Goal: Find contact information: Find contact information

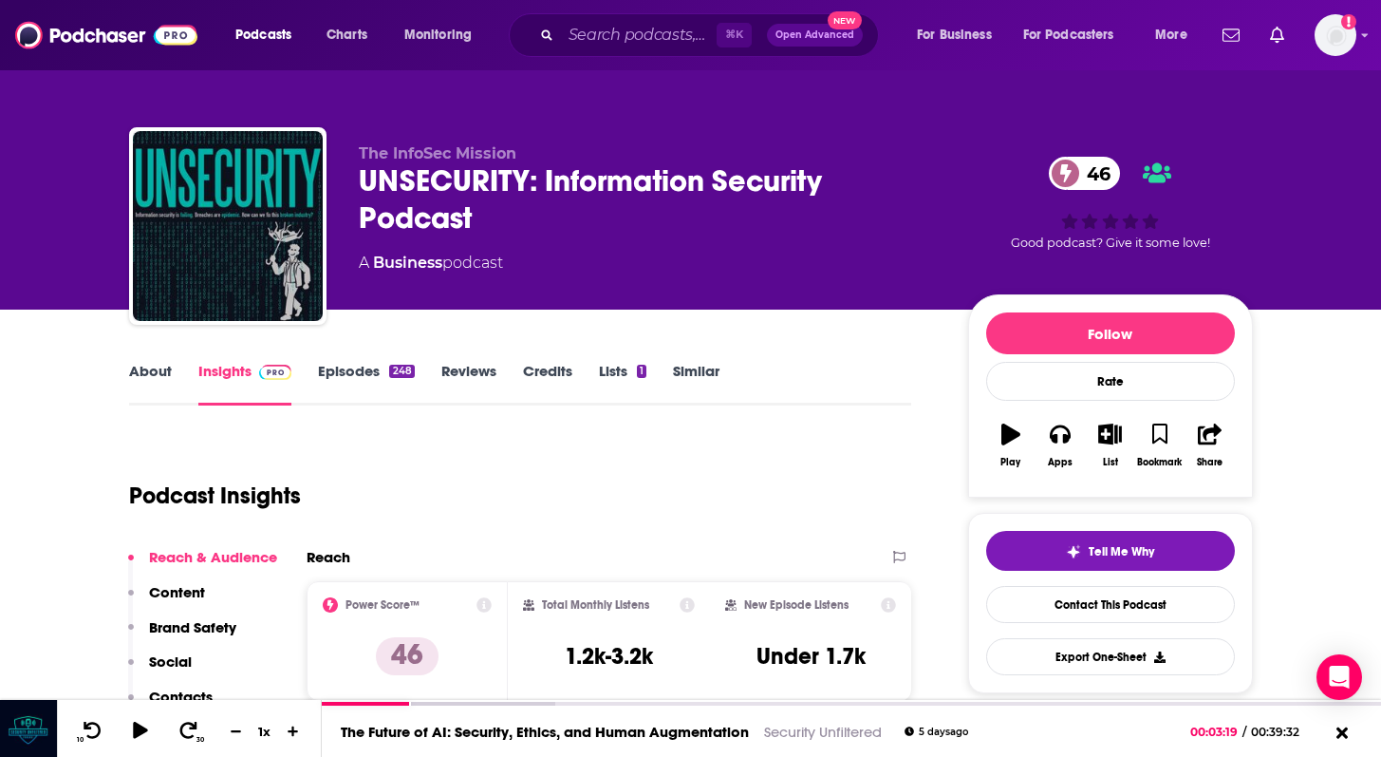
click at [339, 365] on link "Episodes 248" at bounding box center [366, 384] width 96 height 44
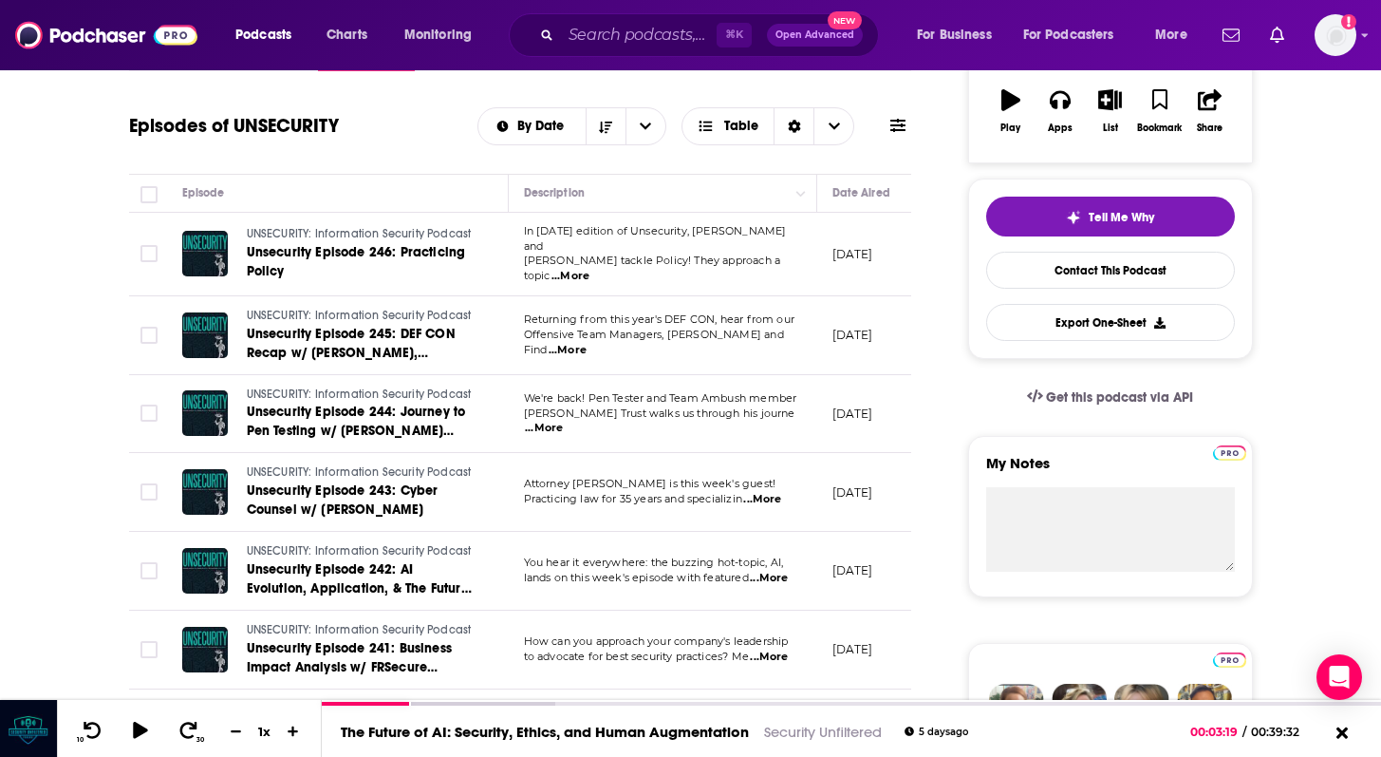
scroll to position [336, 0]
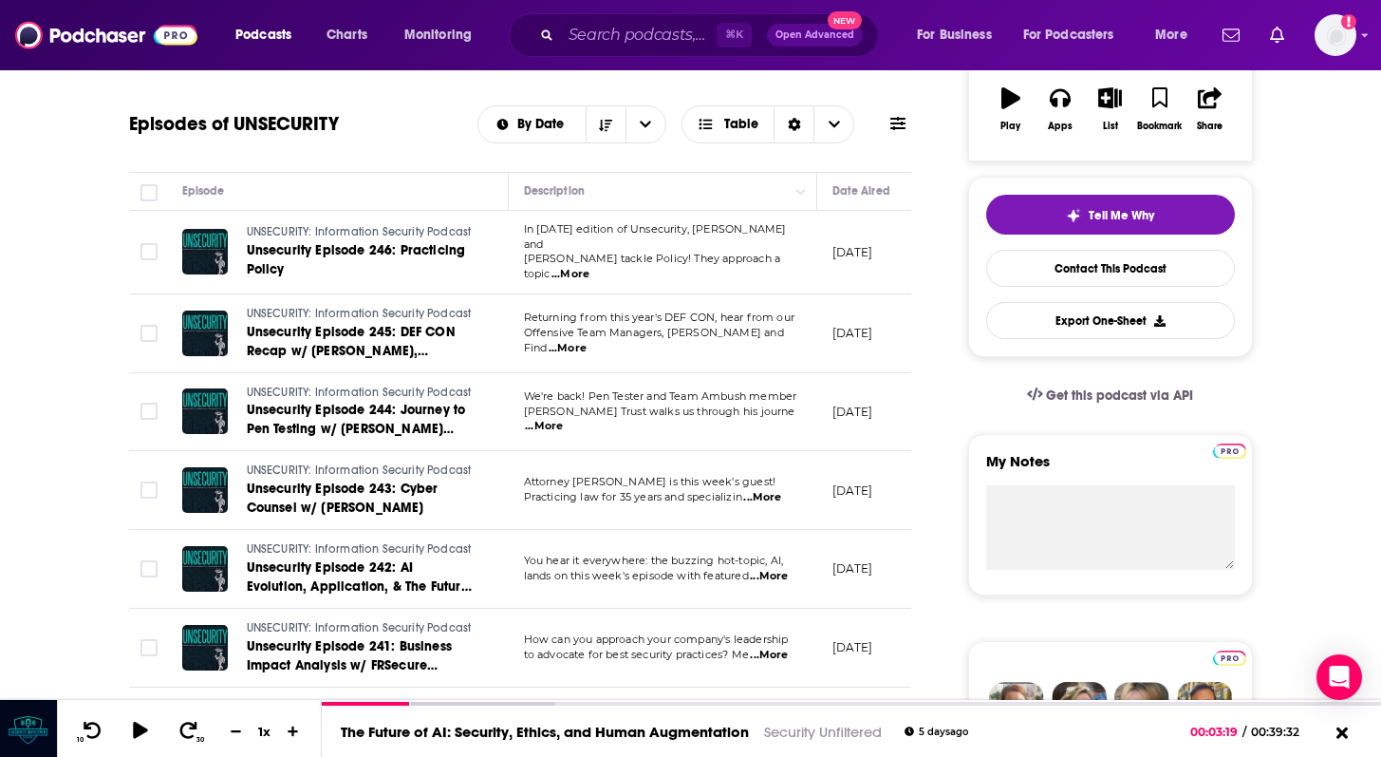
click at [590, 267] on span "...More" at bounding box center [571, 274] width 38 height 15
click at [746, 247] on span "In [DATE] edition of Unsecurity, [PERSON_NAME] and" at bounding box center [655, 236] width 263 height 28
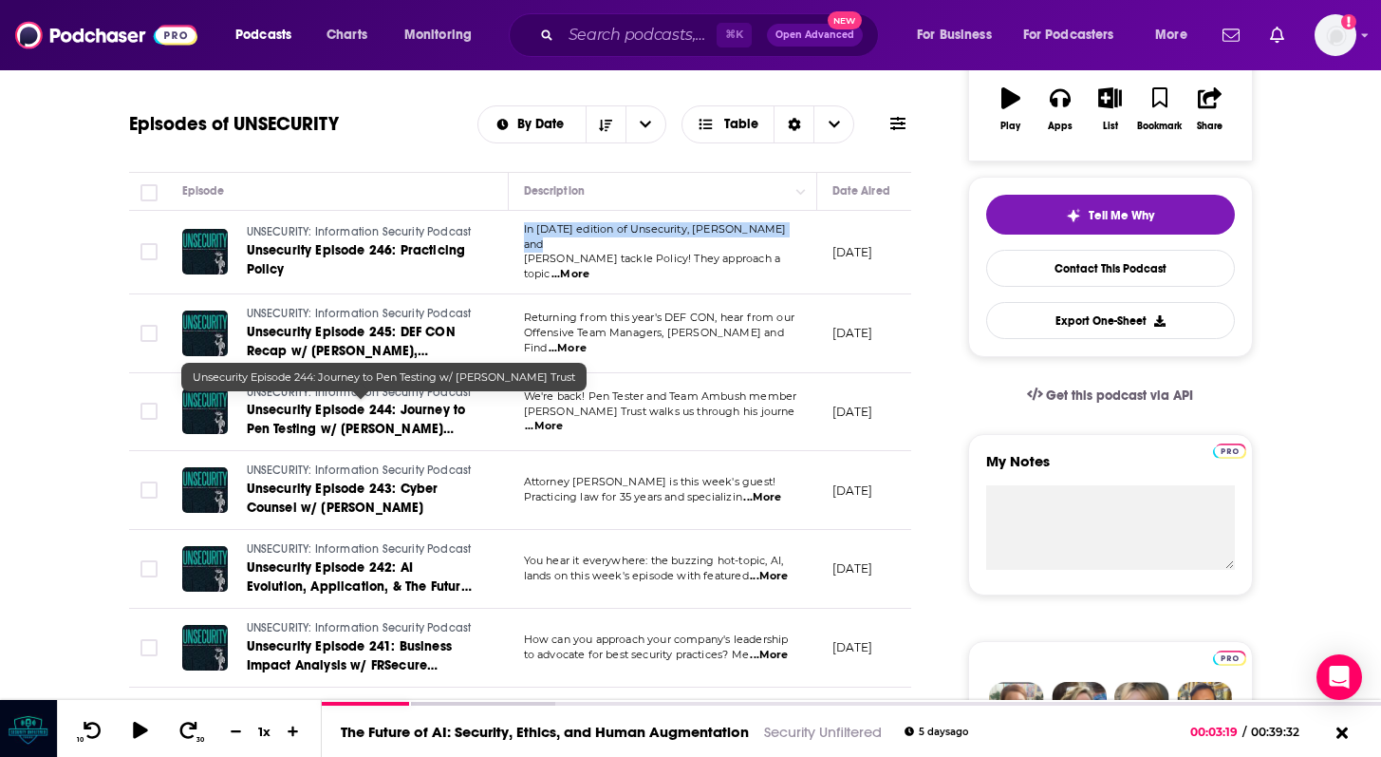
click at [304, 426] on span "Unsecurity Episode 244: Journey to Pen Testing w/ [PERSON_NAME] Trust" at bounding box center [356, 429] width 219 height 54
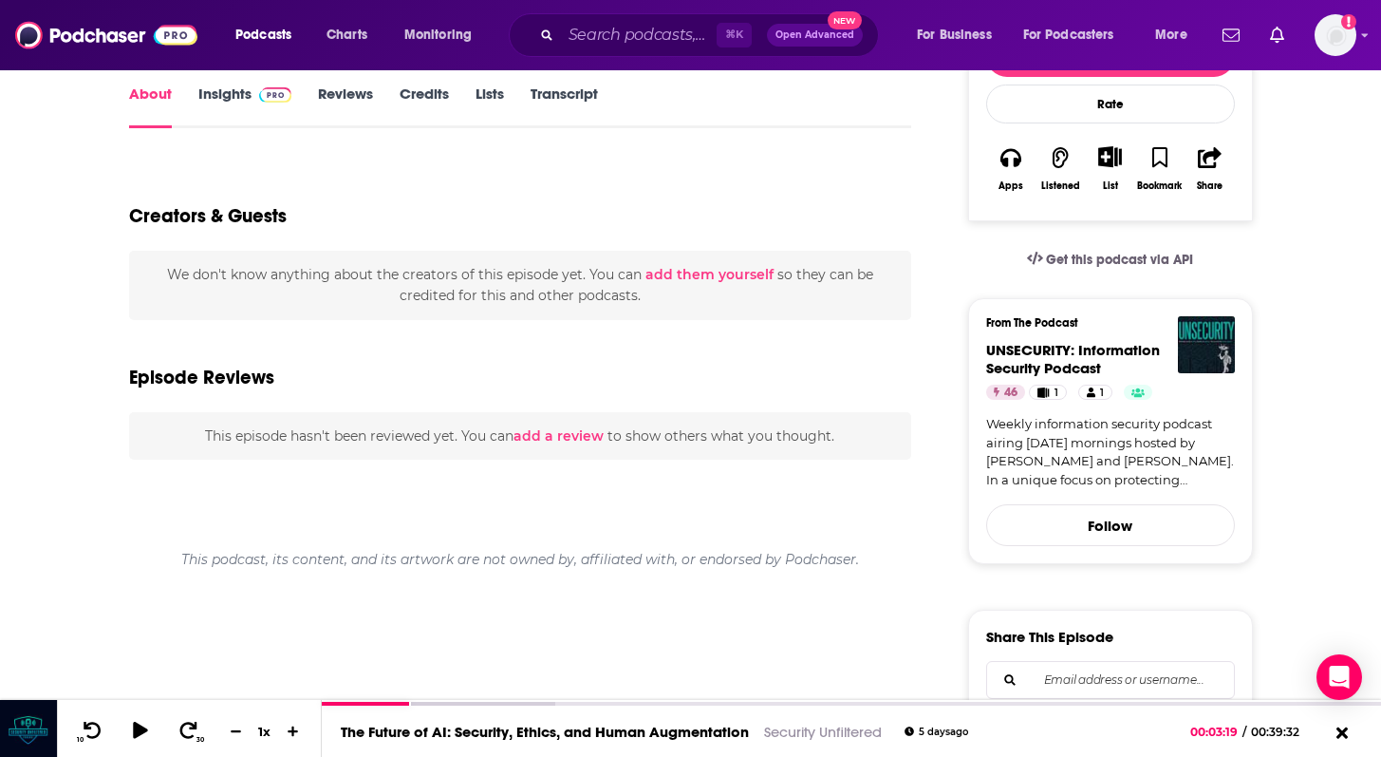
scroll to position [276, 0]
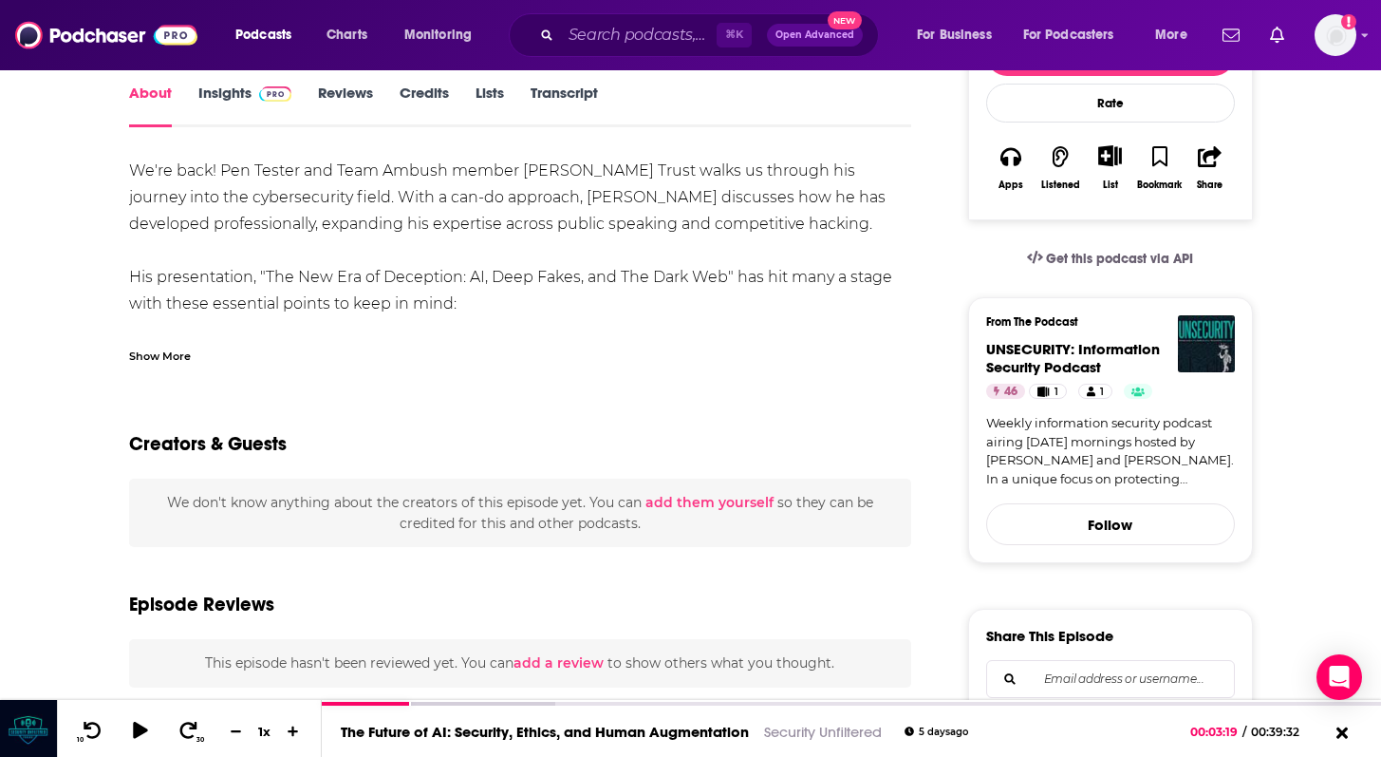
click at [355, 190] on div "We're back! Pen Tester and Team Ambush member [PERSON_NAME] Trust walks us thro…" at bounding box center [520, 556] width 783 height 797
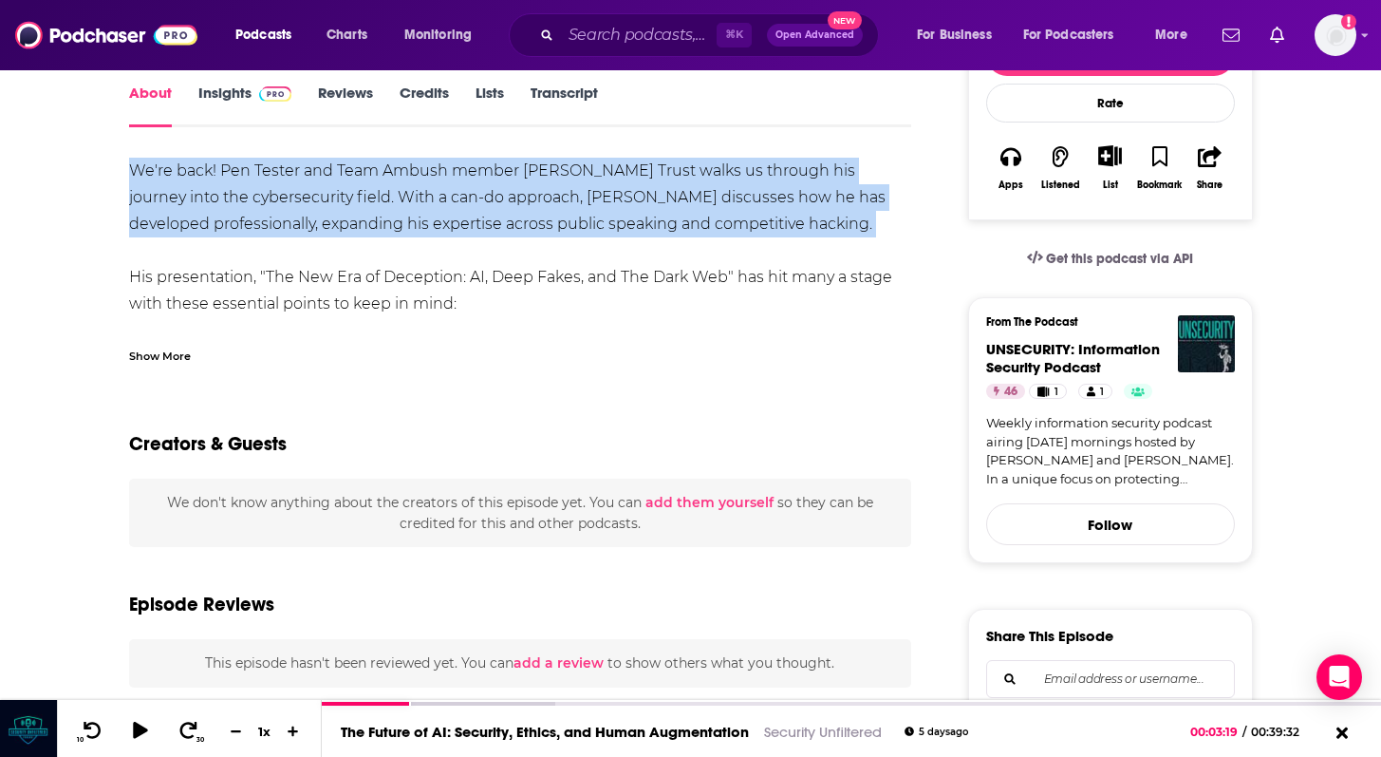
click at [355, 190] on div "We're back! Pen Tester and Team Ambush member [PERSON_NAME] Trust walks us thro…" at bounding box center [520, 556] width 783 height 797
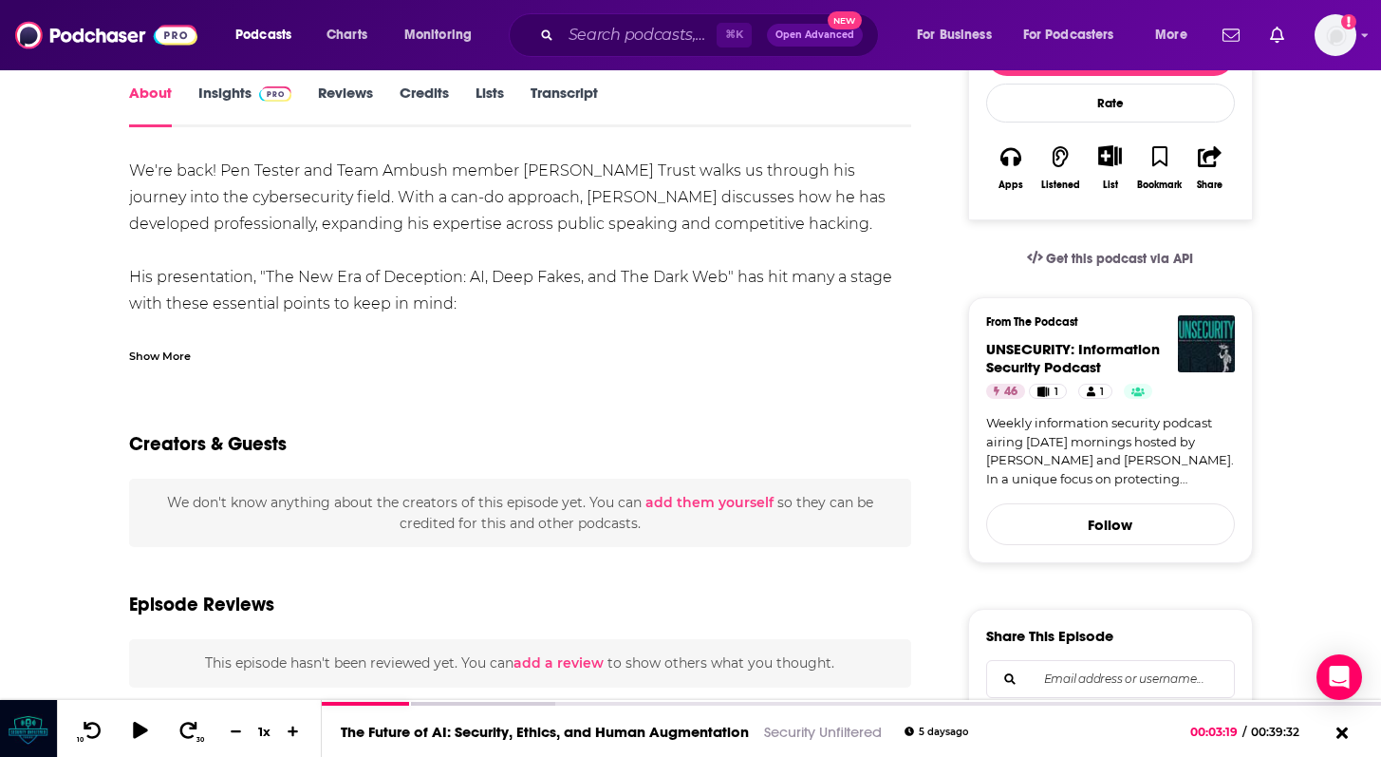
click at [295, 170] on div "We're back! Pen Tester and Team Ambush member [PERSON_NAME] Trust walks us thro…" at bounding box center [520, 556] width 783 height 797
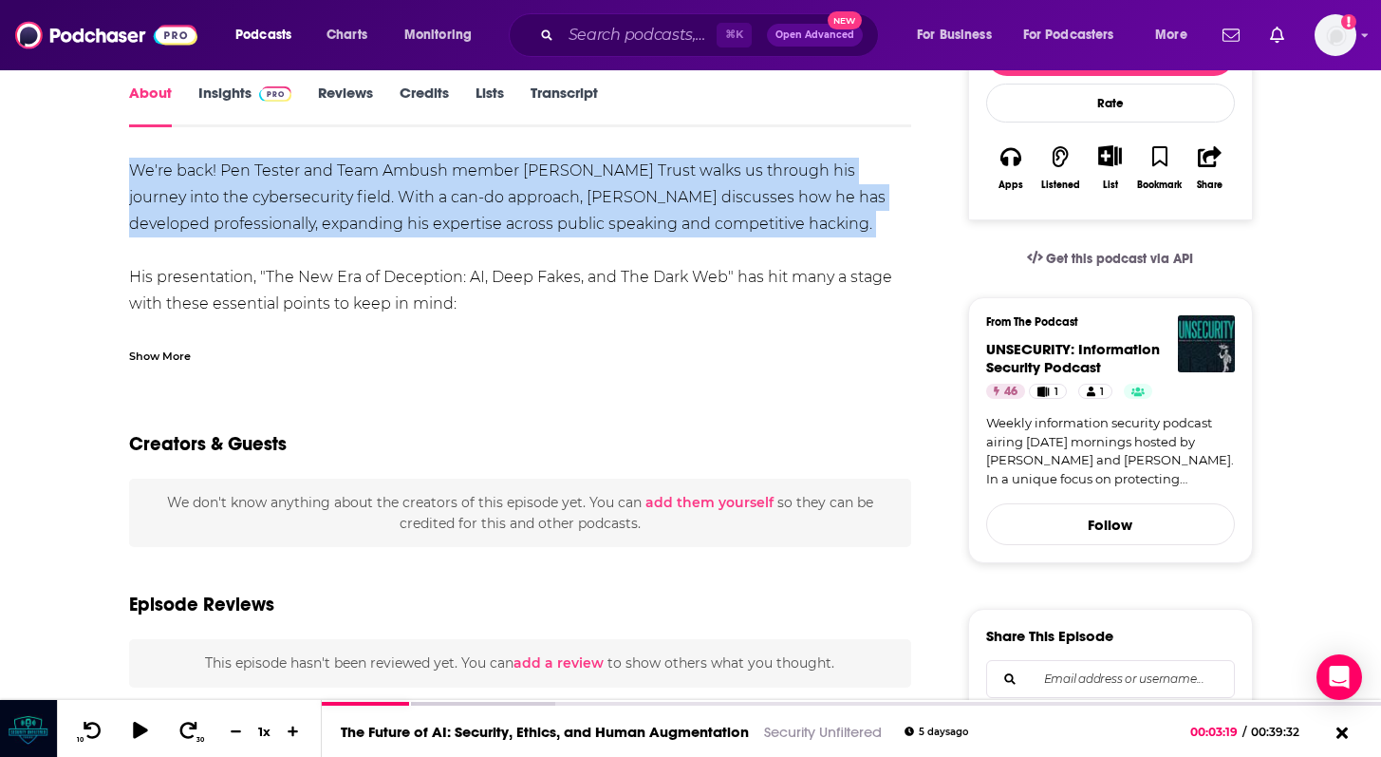
click at [295, 170] on div "We're back! Pen Tester and Team Ambush member [PERSON_NAME] Trust walks us thro…" at bounding box center [520, 556] width 783 height 797
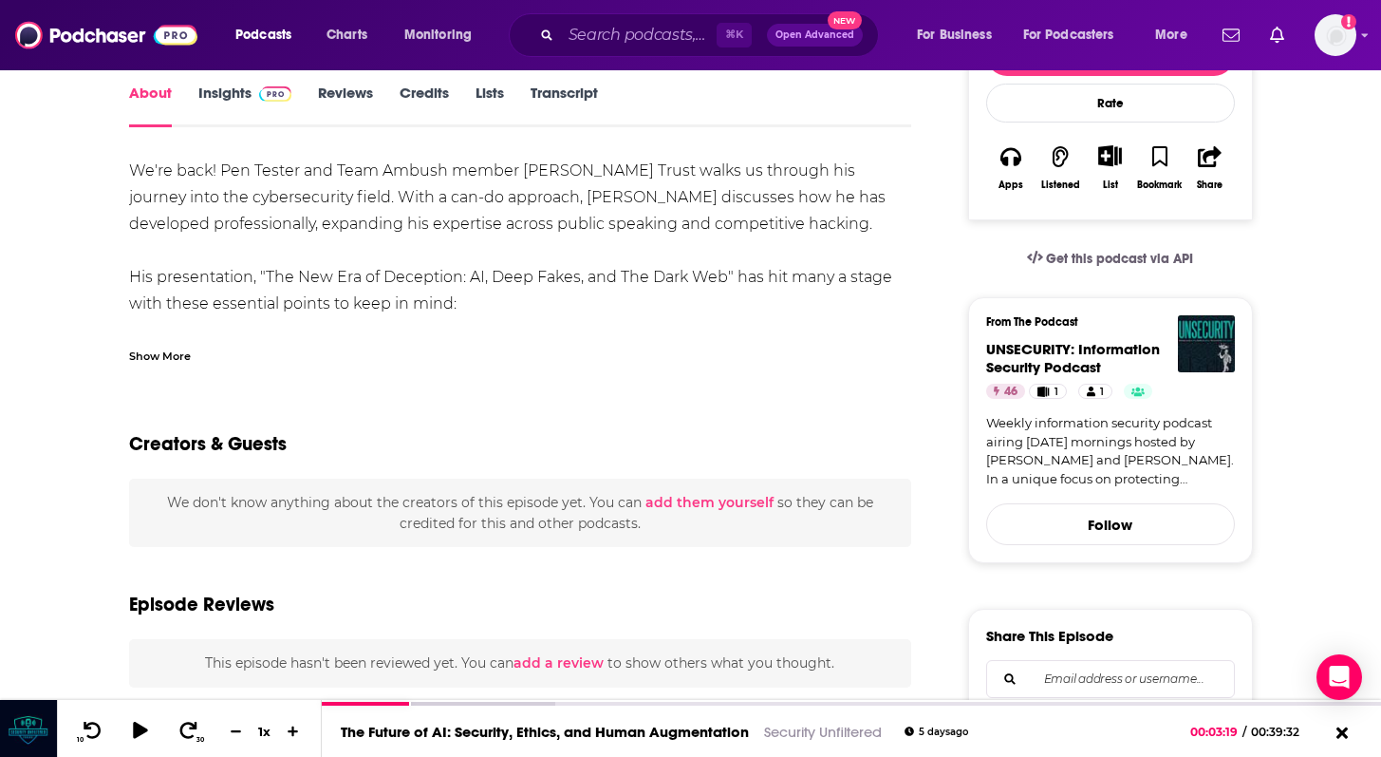
click at [295, 170] on div "We're back! Pen Tester and Team Ambush member [PERSON_NAME] Trust walks us thro…" at bounding box center [520, 556] width 783 height 797
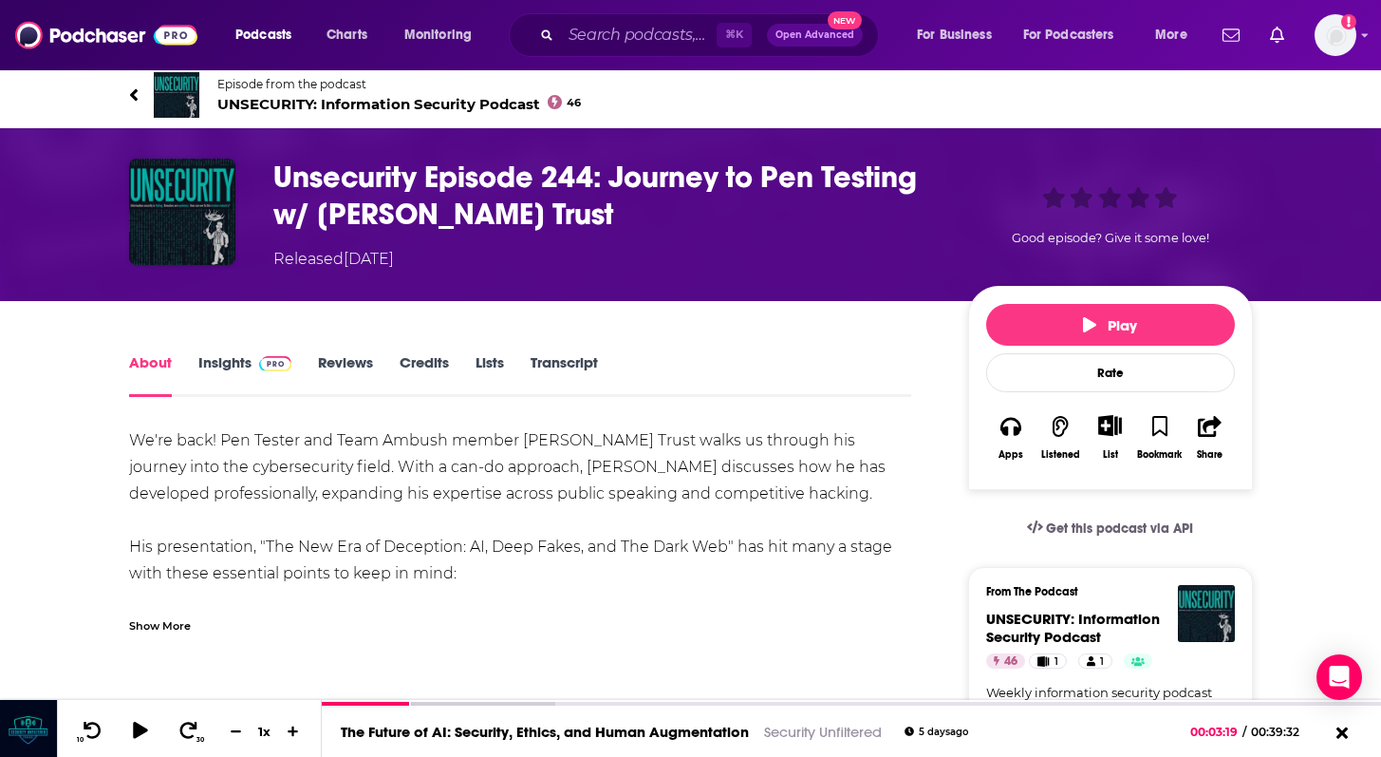
scroll to position [0, 0]
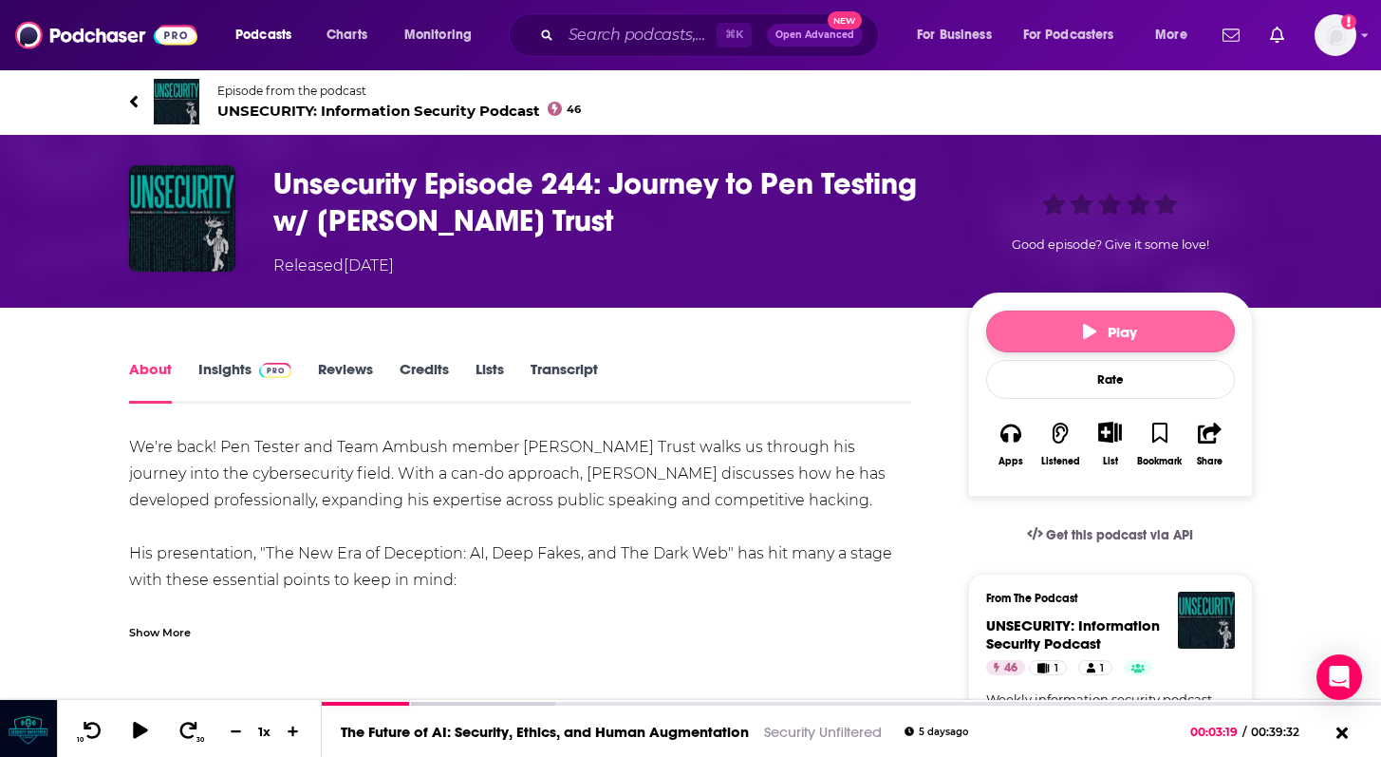
click at [1152, 319] on button "Play" at bounding box center [1110, 331] width 249 height 42
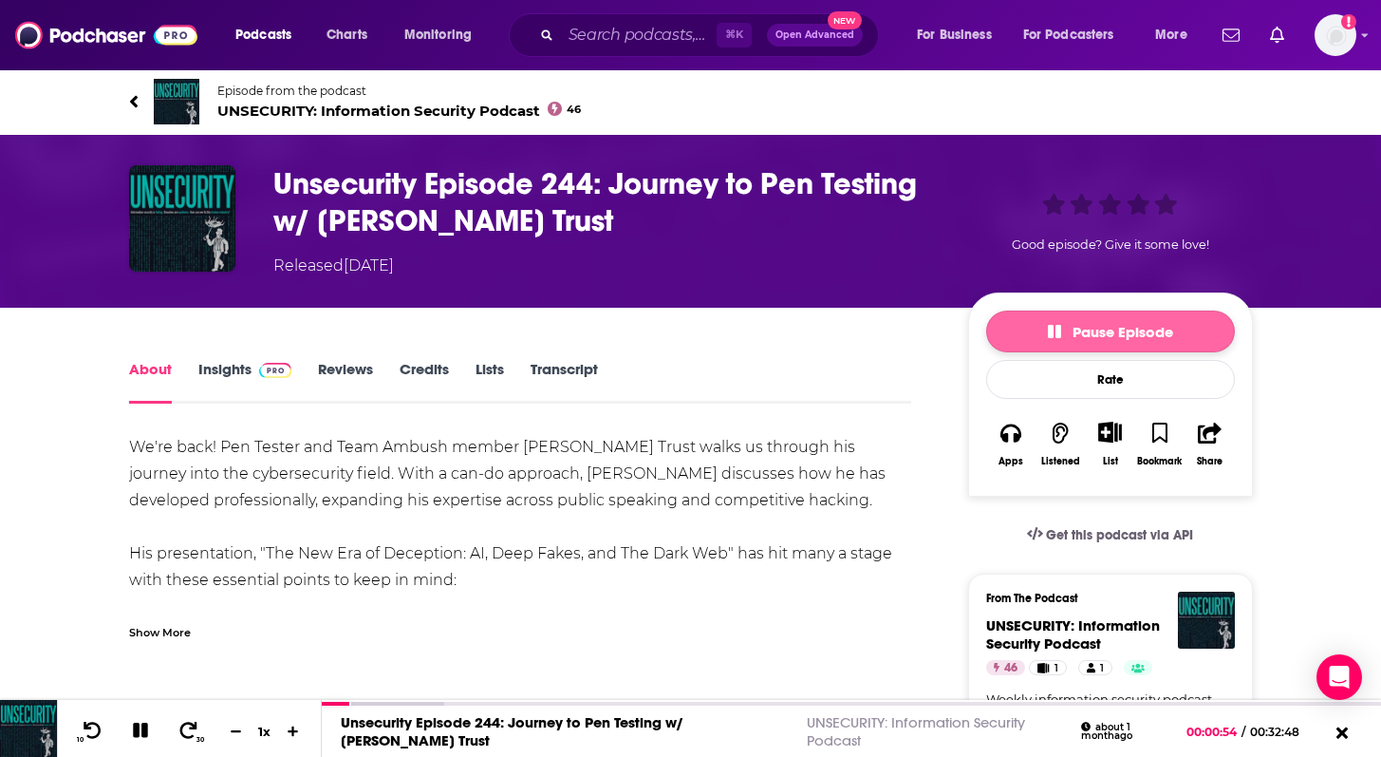
click at [1037, 342] on button "Pause Episode" at bounding box center [1110, 331] width 249 height 42
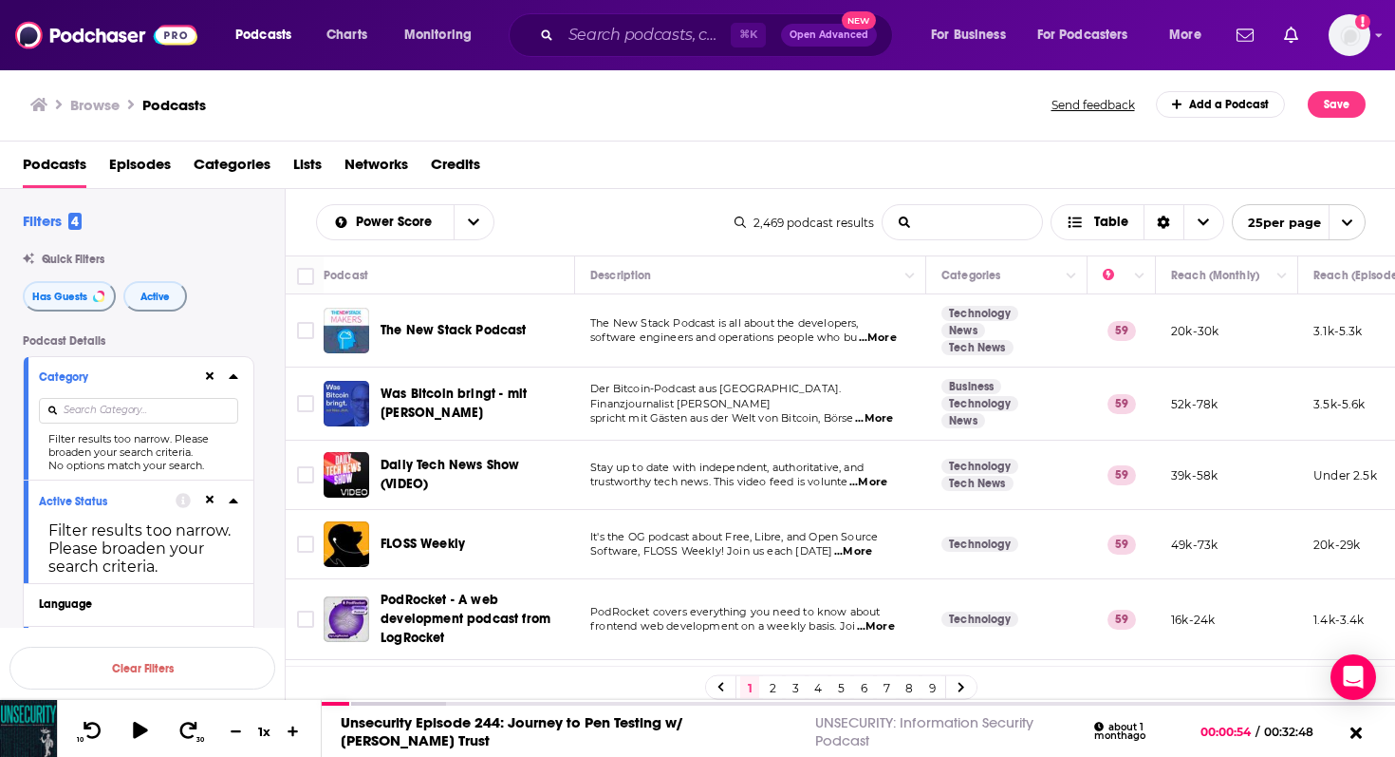
click at [948, 225] on input "List Search Input" at bounding box center [962, 222] width 159 height 34
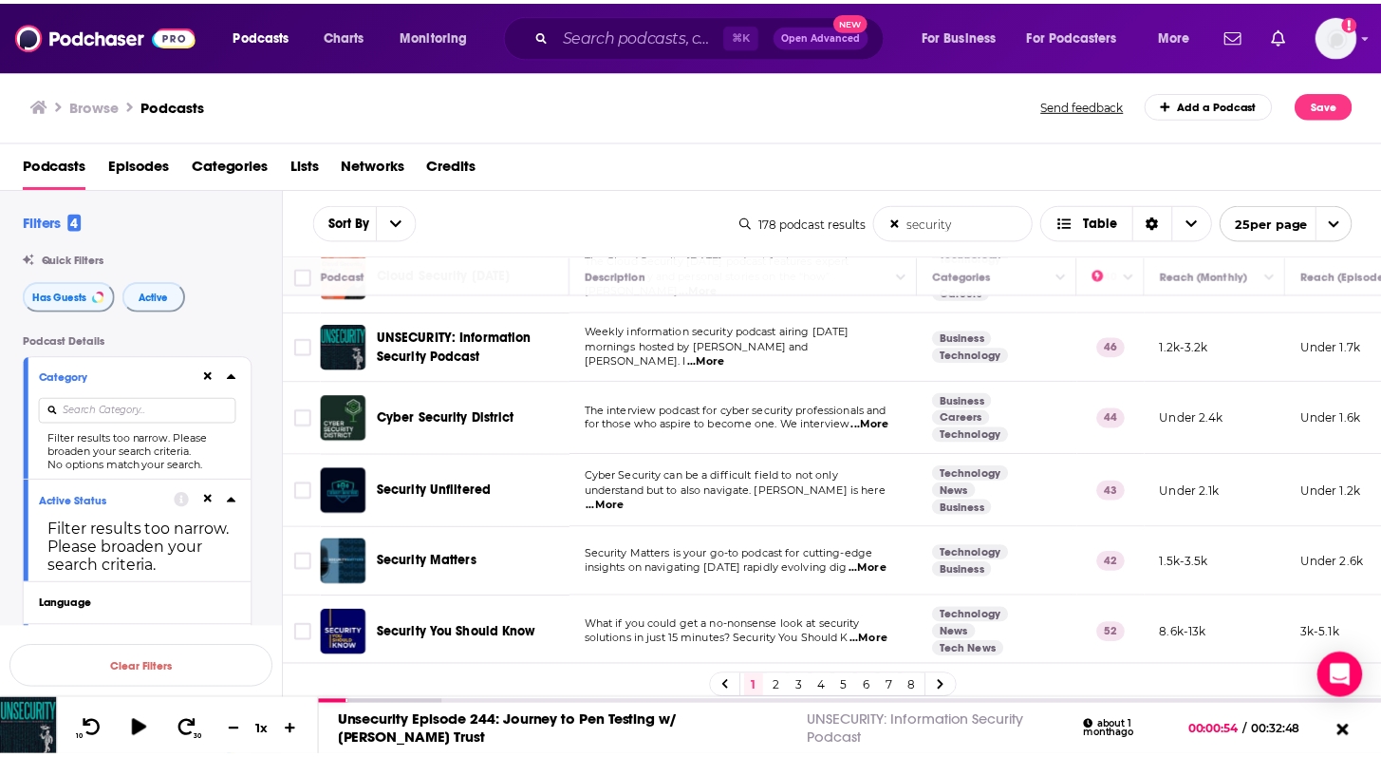
scroll to position [772, 0]
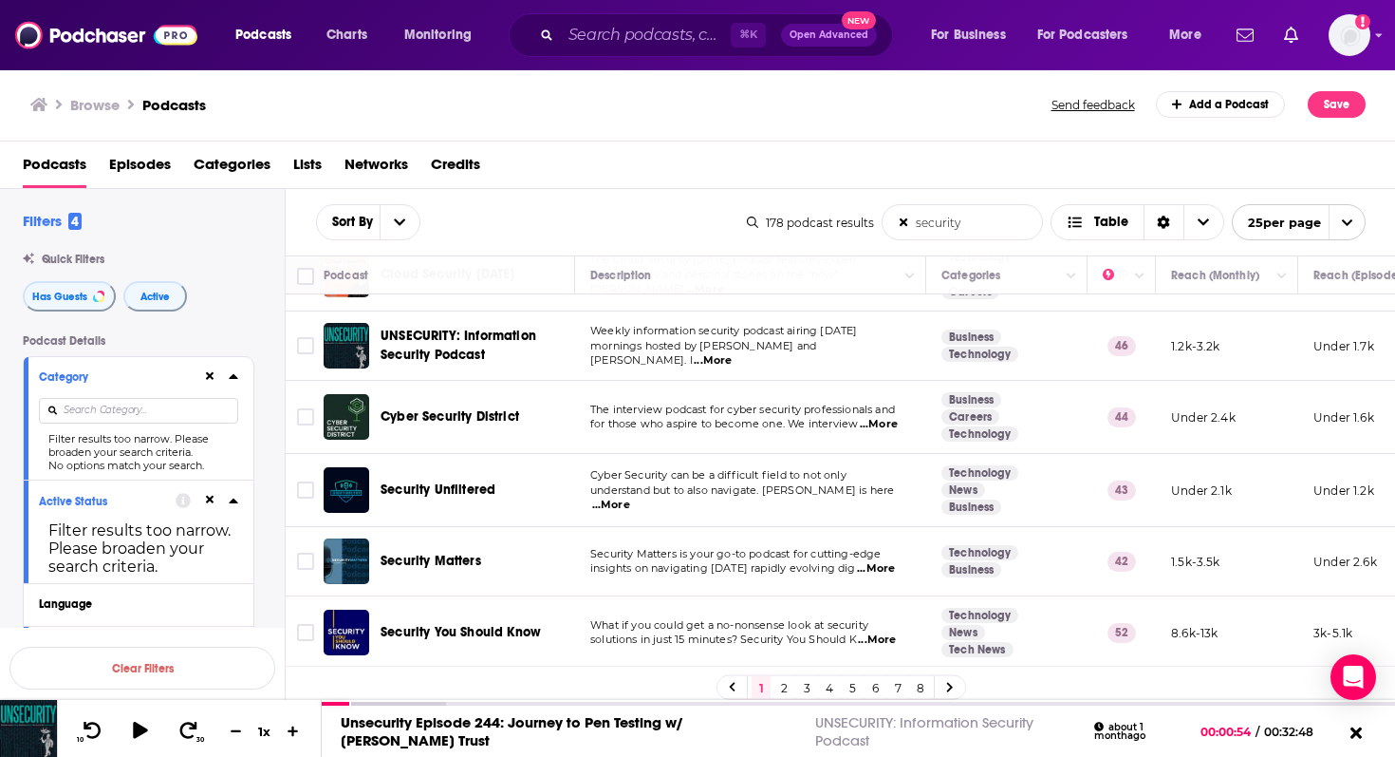
type input "security"
click at [885, 426] on span "...More" at bounding box center [879, 424] width 38 height 15
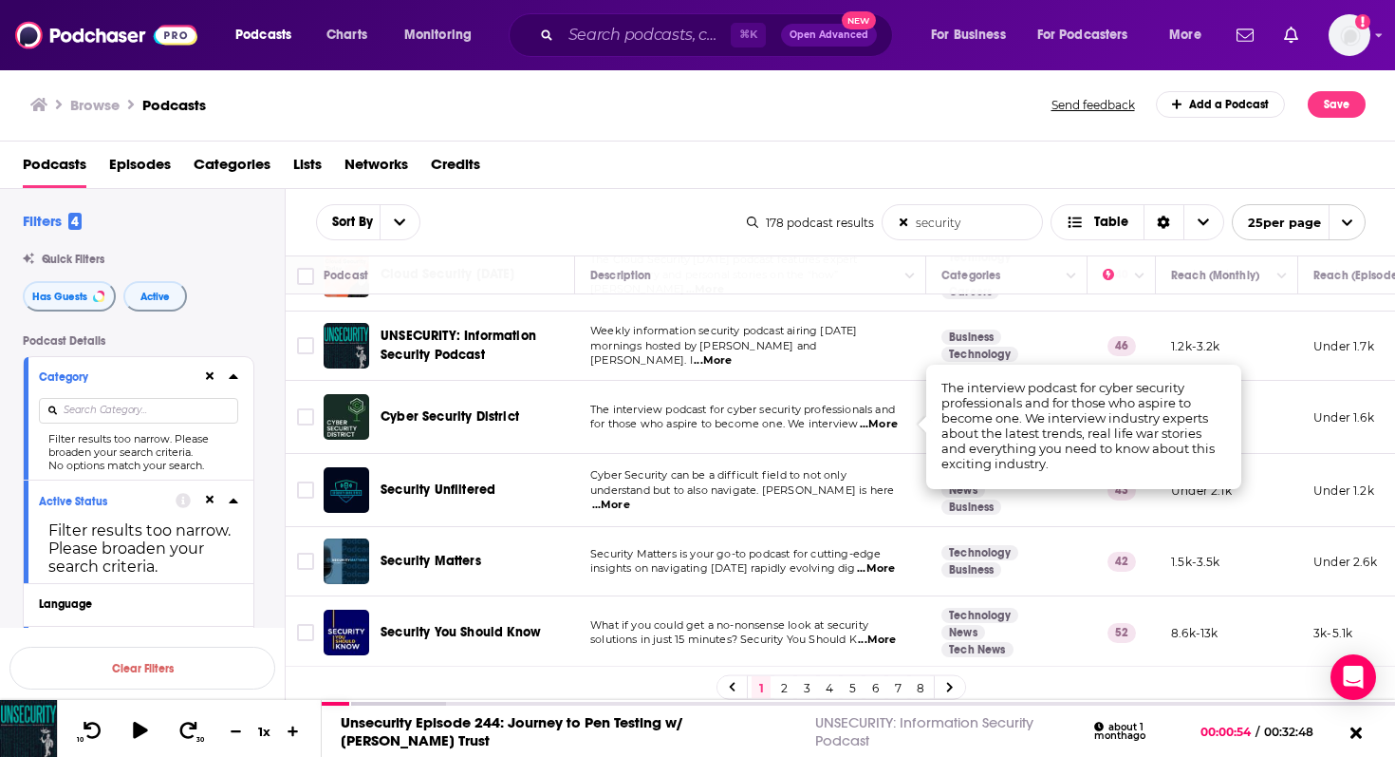
click at [476, 422] on span "Cyber Security District" at bounding box center [450, 416] width 139 height 16
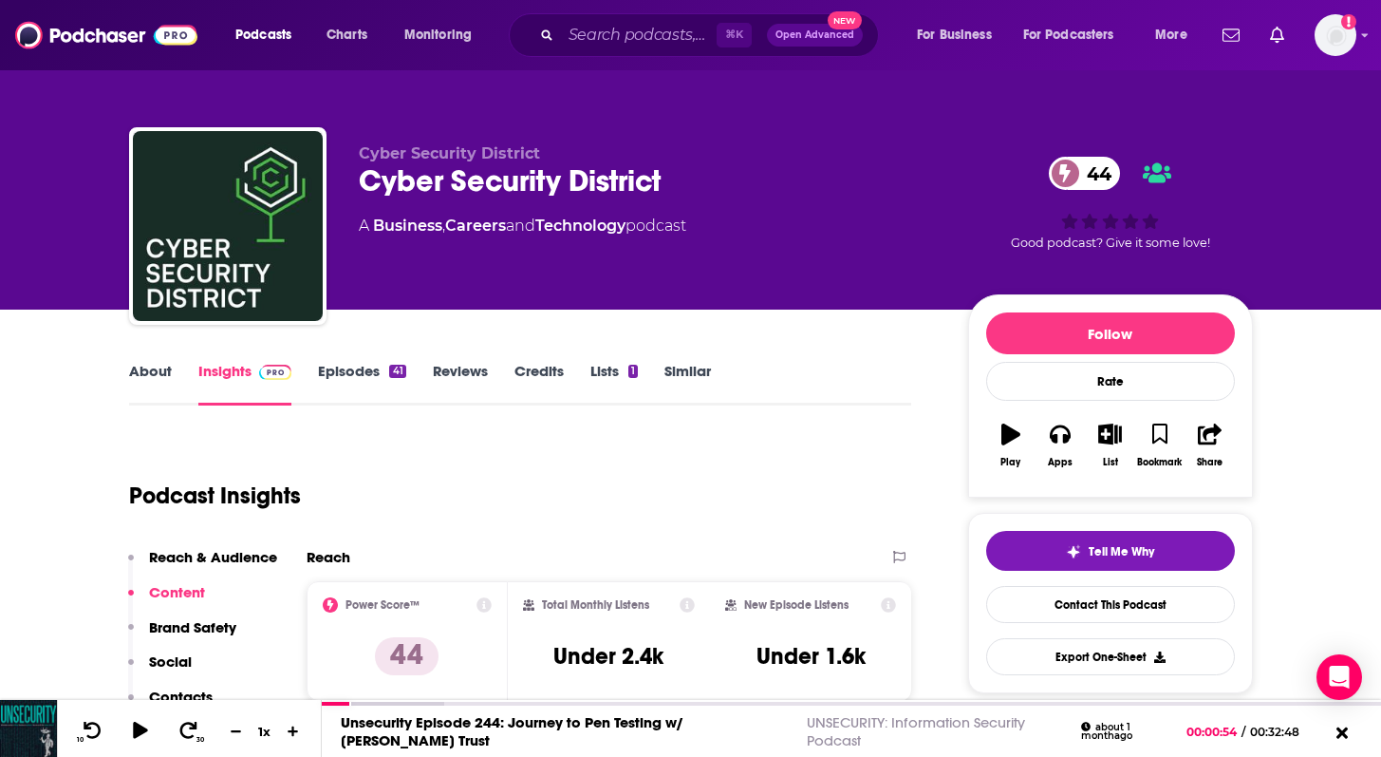
click at [333, 382] on link "Episodes 41" at bounding box center [361, 384] width 87 height 44
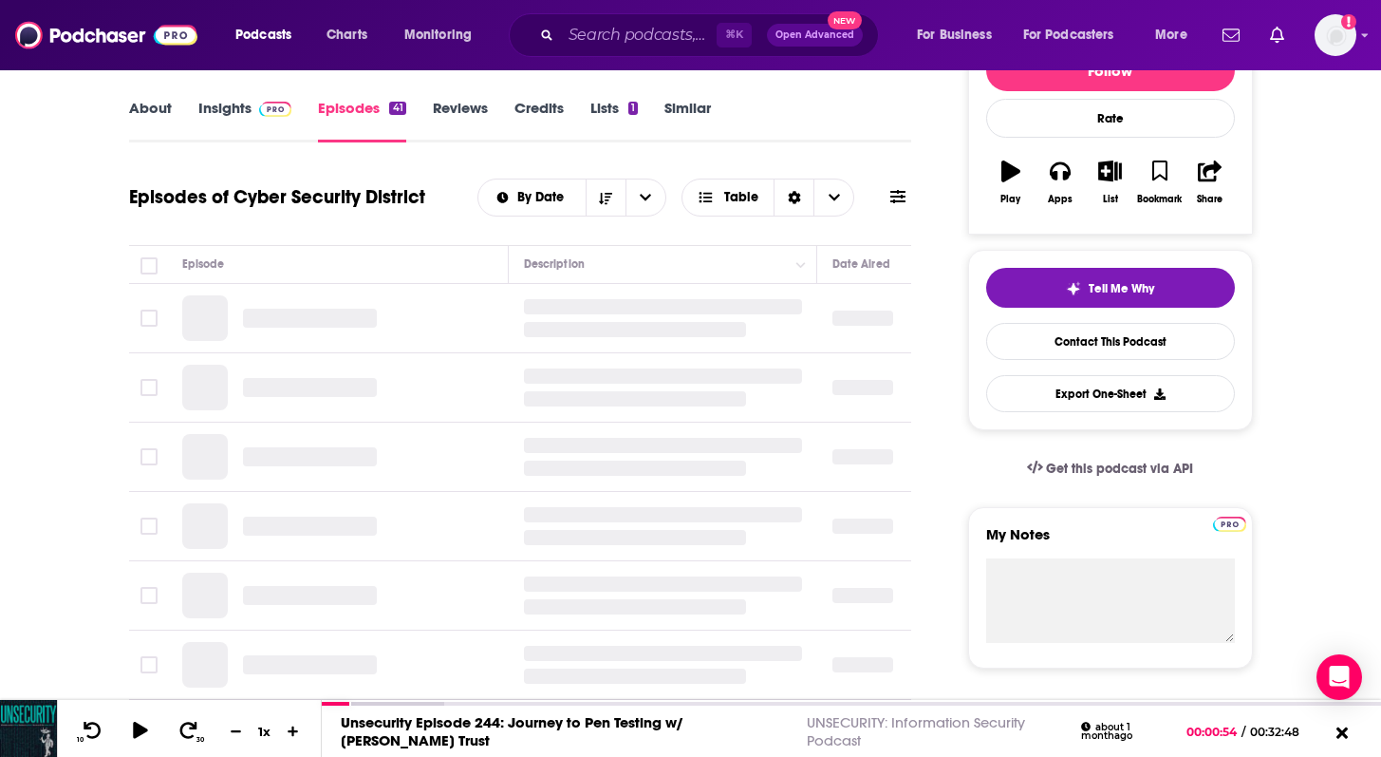
scroll to position [264, 0]
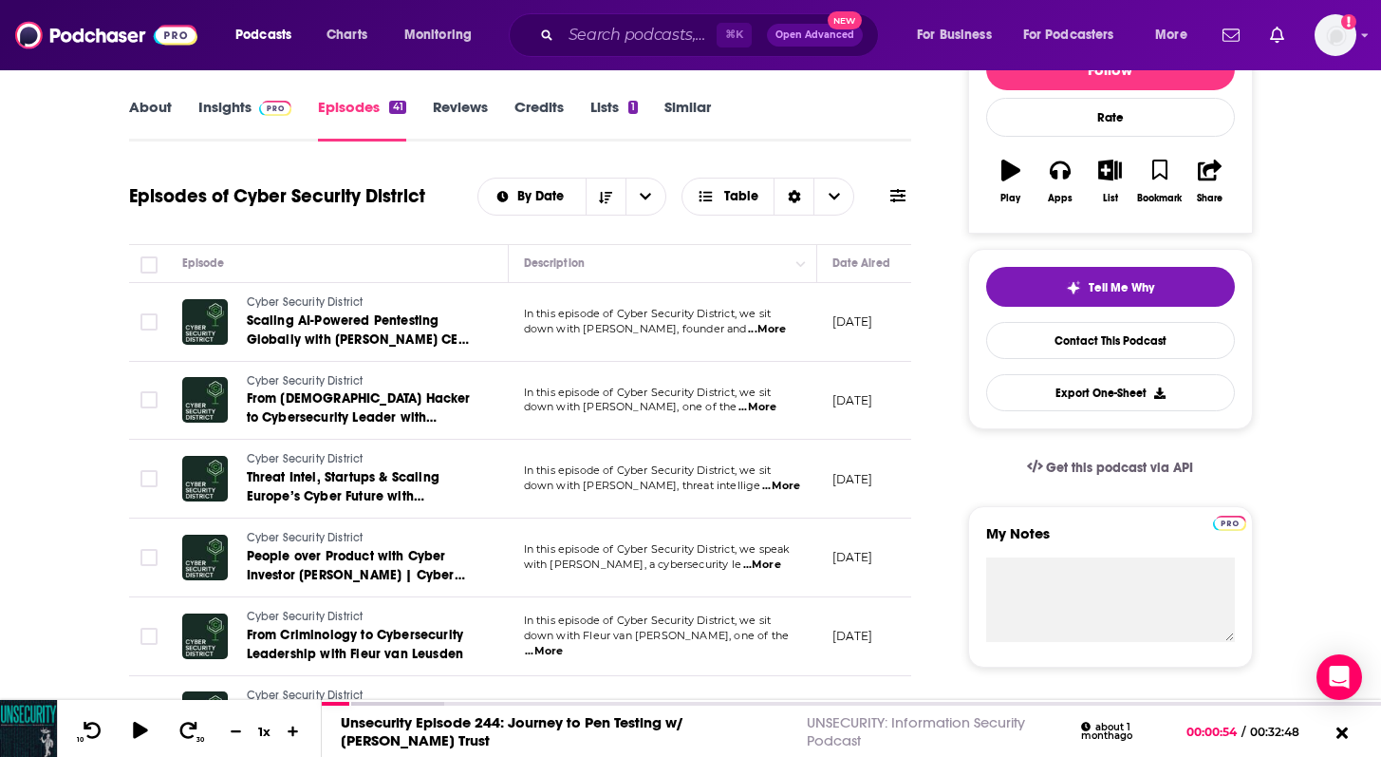
click at [768, 328] on span "...More" at bounding box center [767, 329] width 38 height 15
drag, startPoint x: 560, startPoint y: 311, endPoint x: 799, endPoint y: 342, distance: 241.1
click at [799, 342] on td "In this episode of Cyber Security District, we sit down with [PERSON_NAME], fou…" at bounding box center [663, 322] width 309 height 79
click at [784, 336] on span "...More" at bounding box center [767, 329] width 38 height 15
click at [777, 411] on span "...More" at bounding box center [758, 407] width 38 height 15
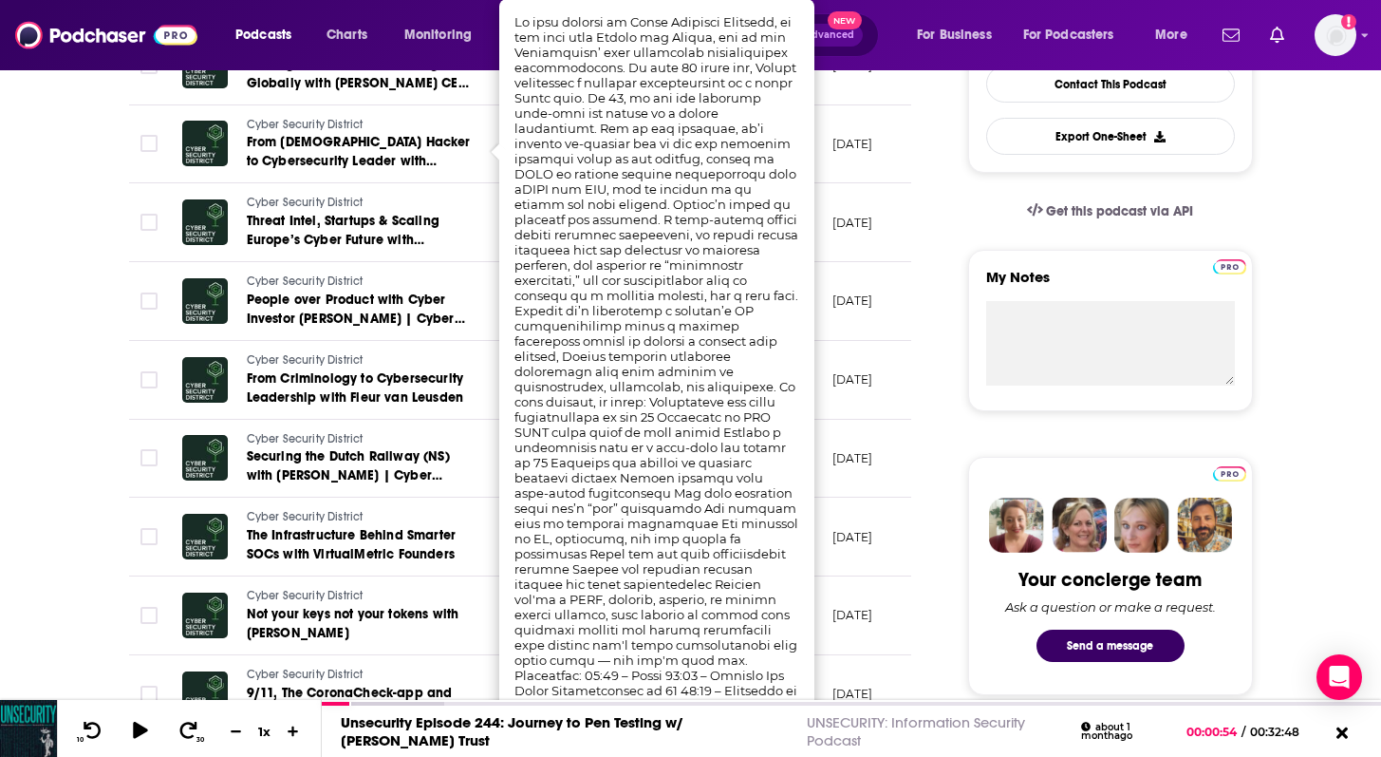
scroll to position [357, 0]
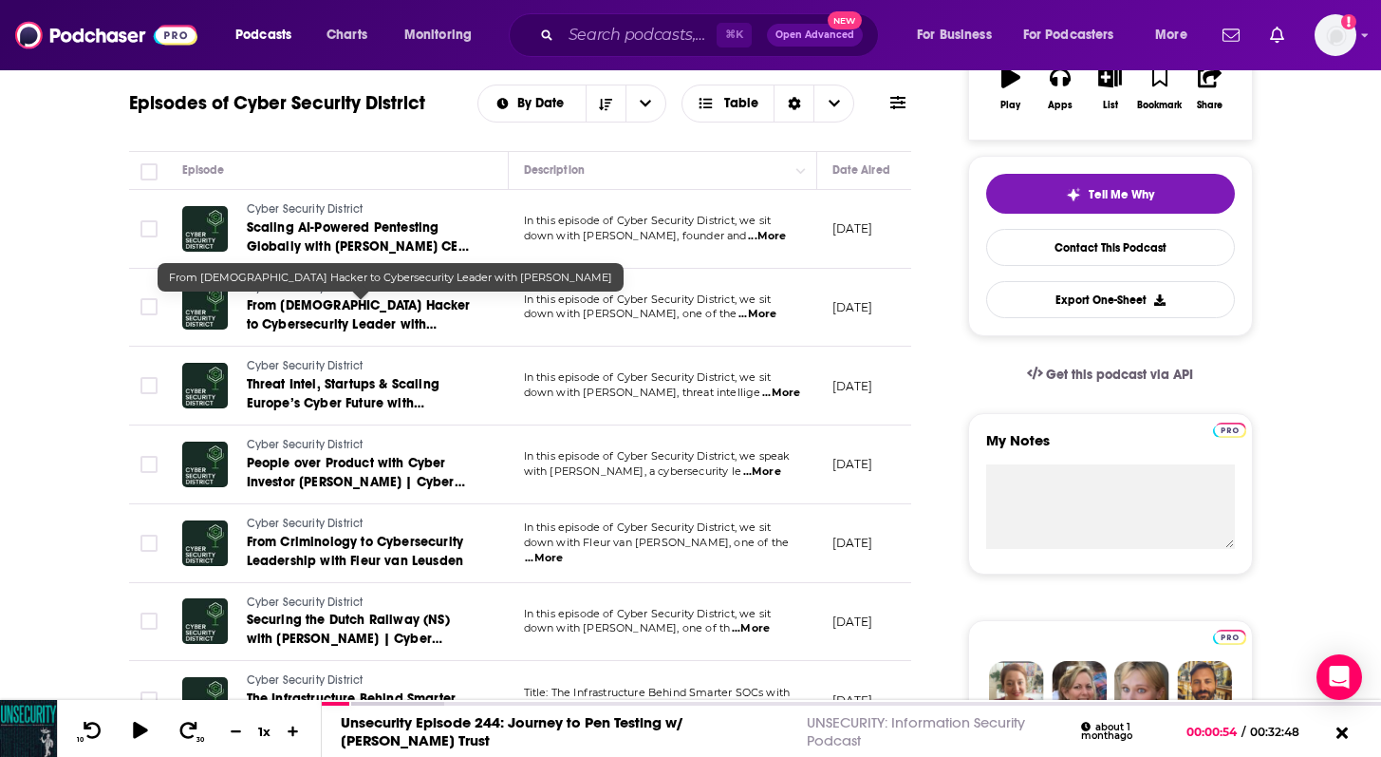
click at [397, 315] on link "From [DEMOGRAPHIC_DATA] Hacker to Cybersecurity Leader with [PERSON_NAME]" at bounding box center [361, 315] width 228 height 38
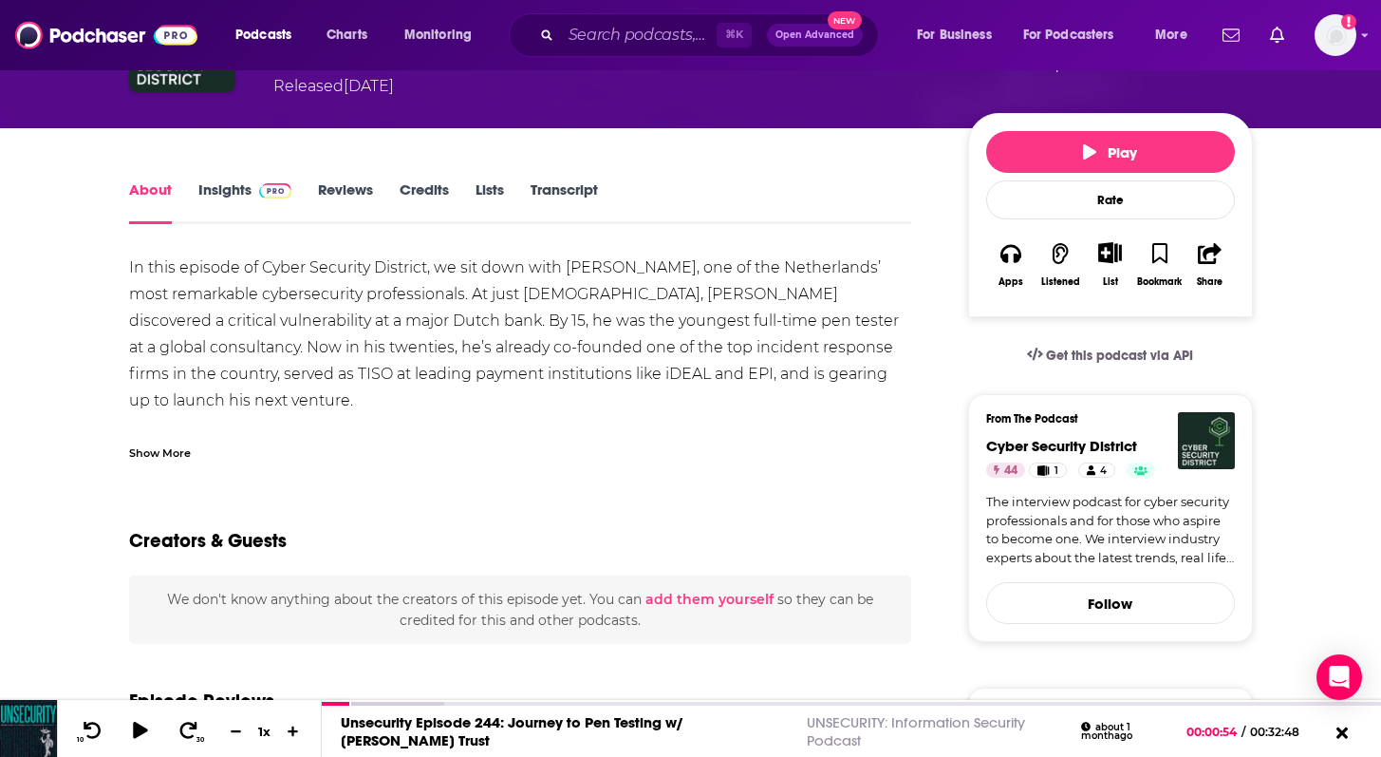
scroll to position [25, 0]
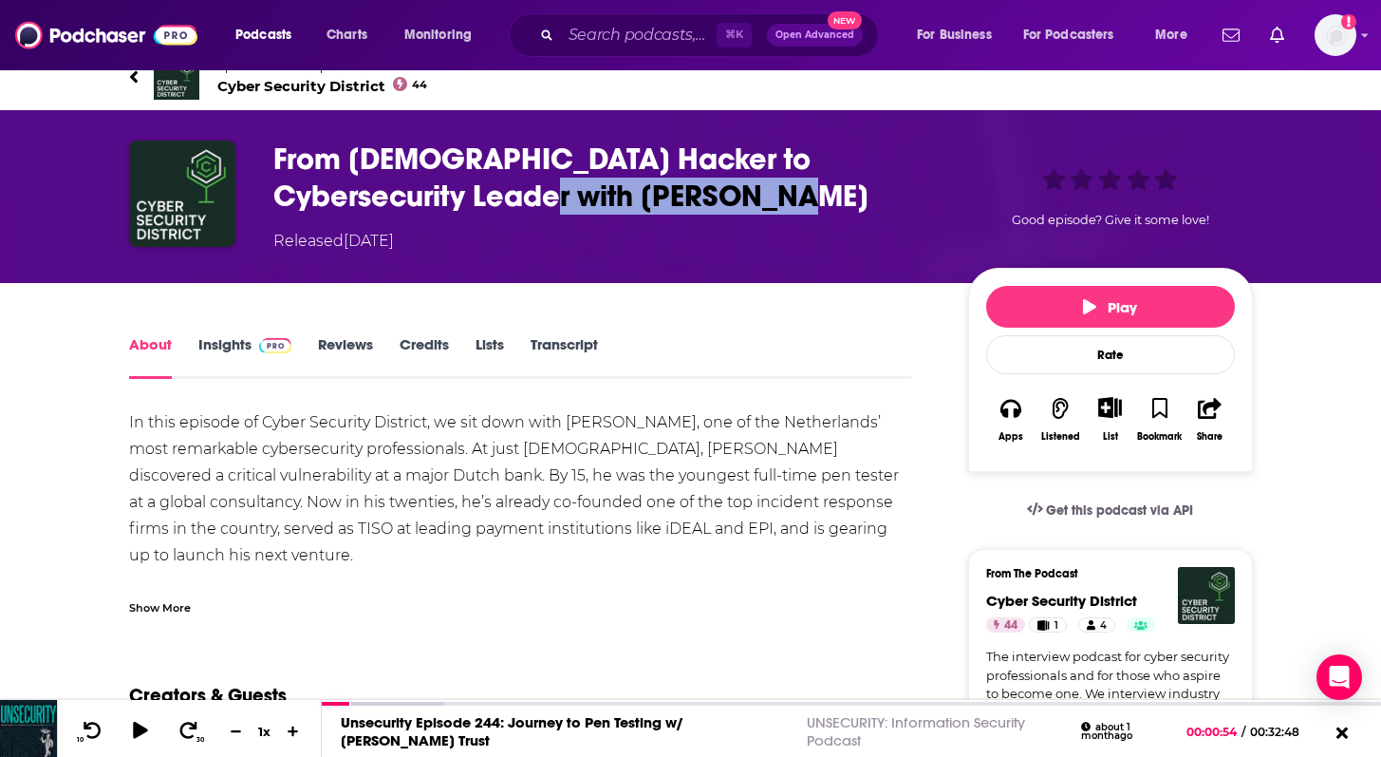
drag, startPoint x: 725, startPoint y: 202, endPoint x: 444, endPoint y: 195, distance: 281.1
click at [444, 195] on h1 "From [DEMOGRAPHIC_DATA] Hacker to Cybersecurity Leader with [PERSON_NAME]" at bounding box center [605, 177] width 665 height 74
copy h1 "[PERSON_NAME]"
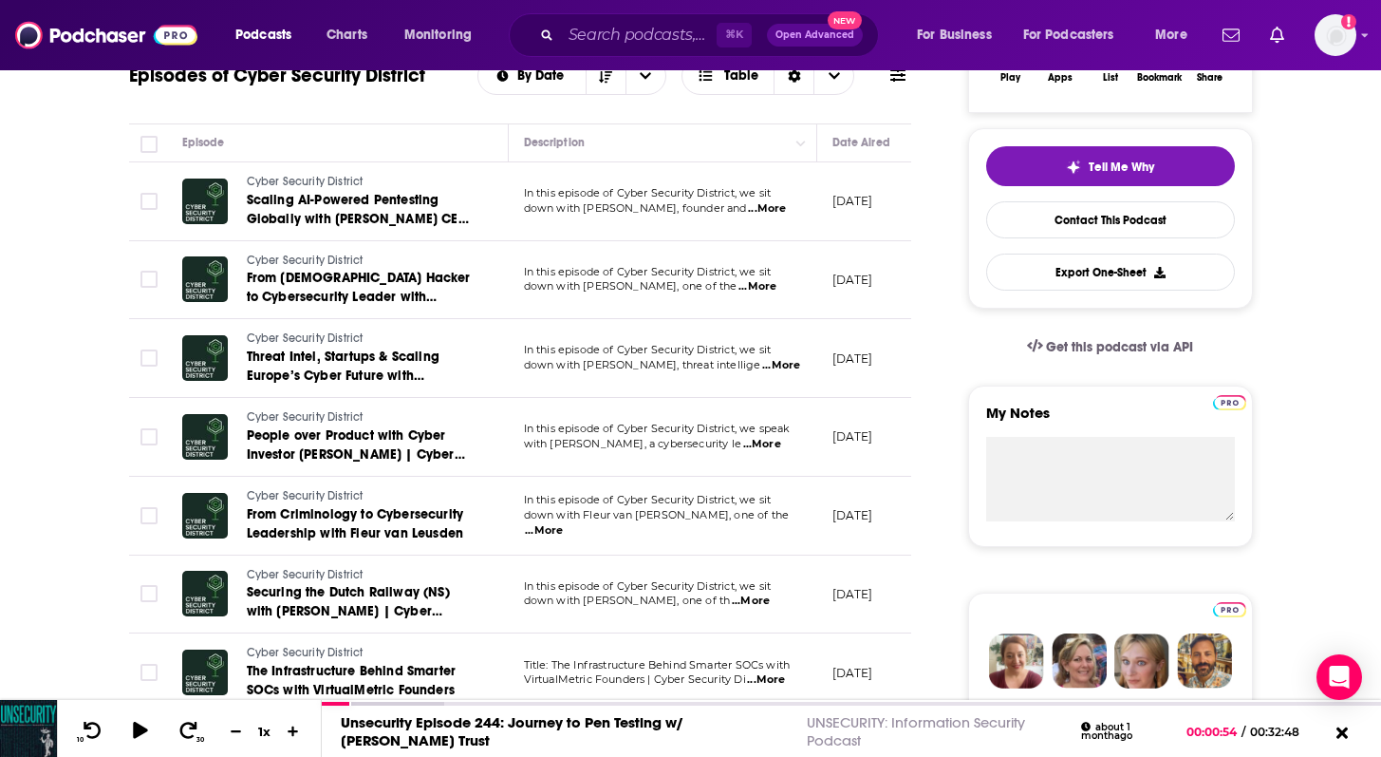
scroll to position [386, 0]
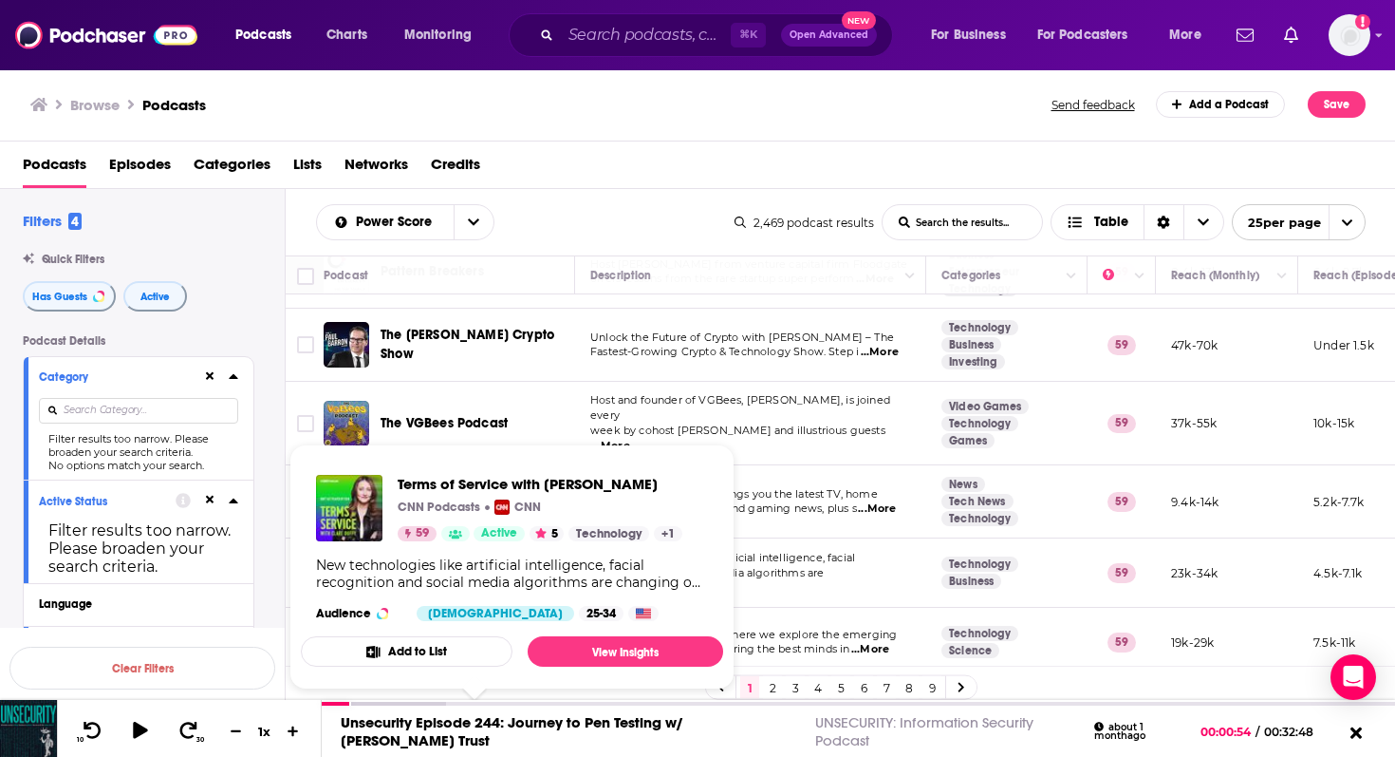
scroll to position [487, 0]
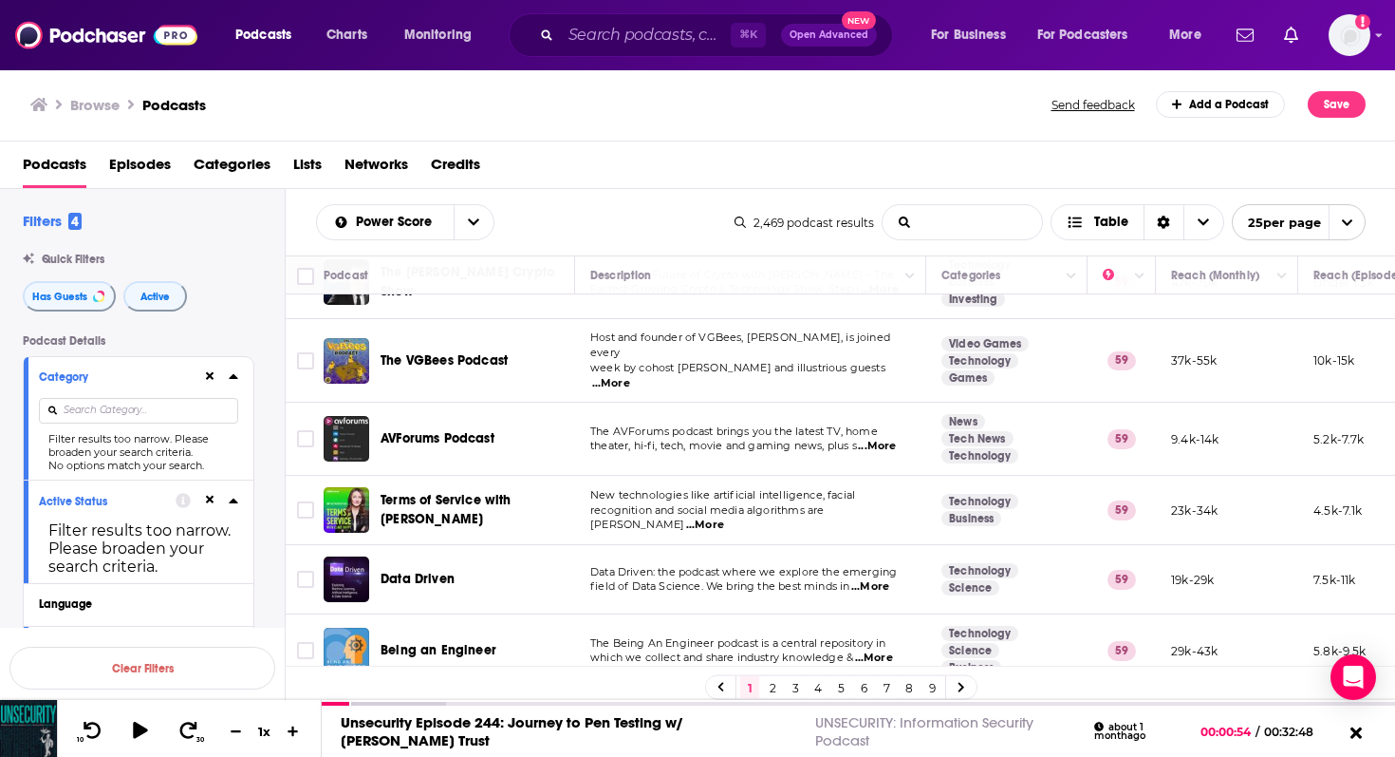
click at [926, 221] on input "List Search Input" at bounding box center [962, 222] width 159 height 34
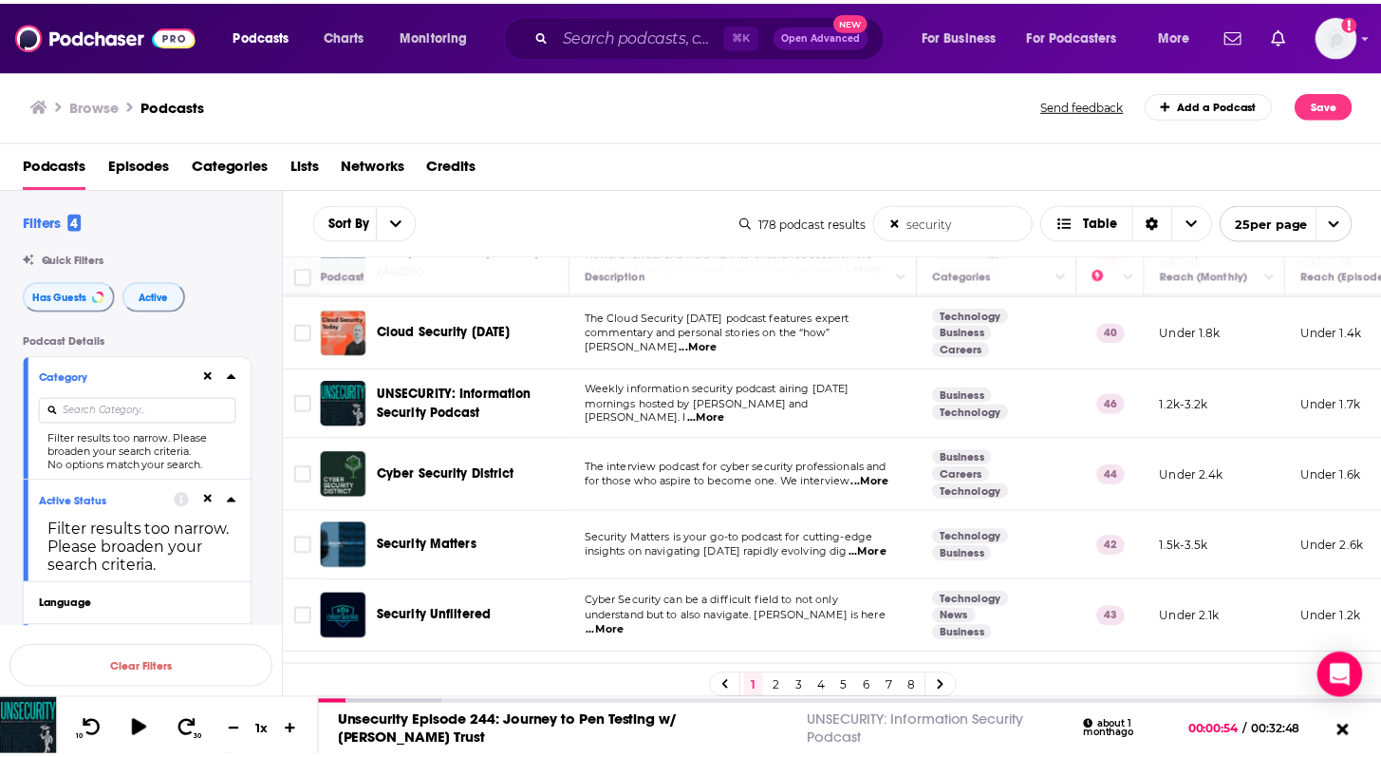
scroll to position [716, 0]
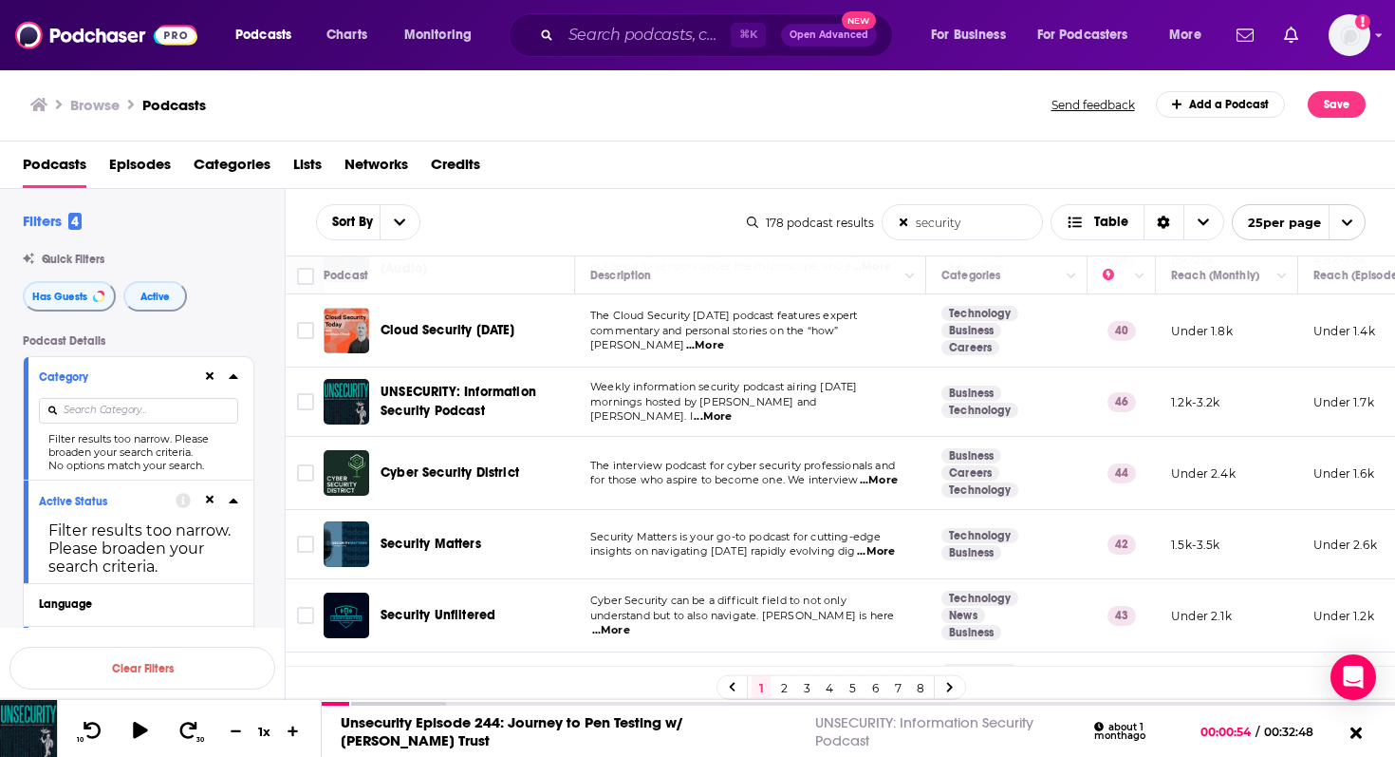
type input "security"
click at [880, 547] on span "...More" at bounding box center [876, 551] width 38 height 15
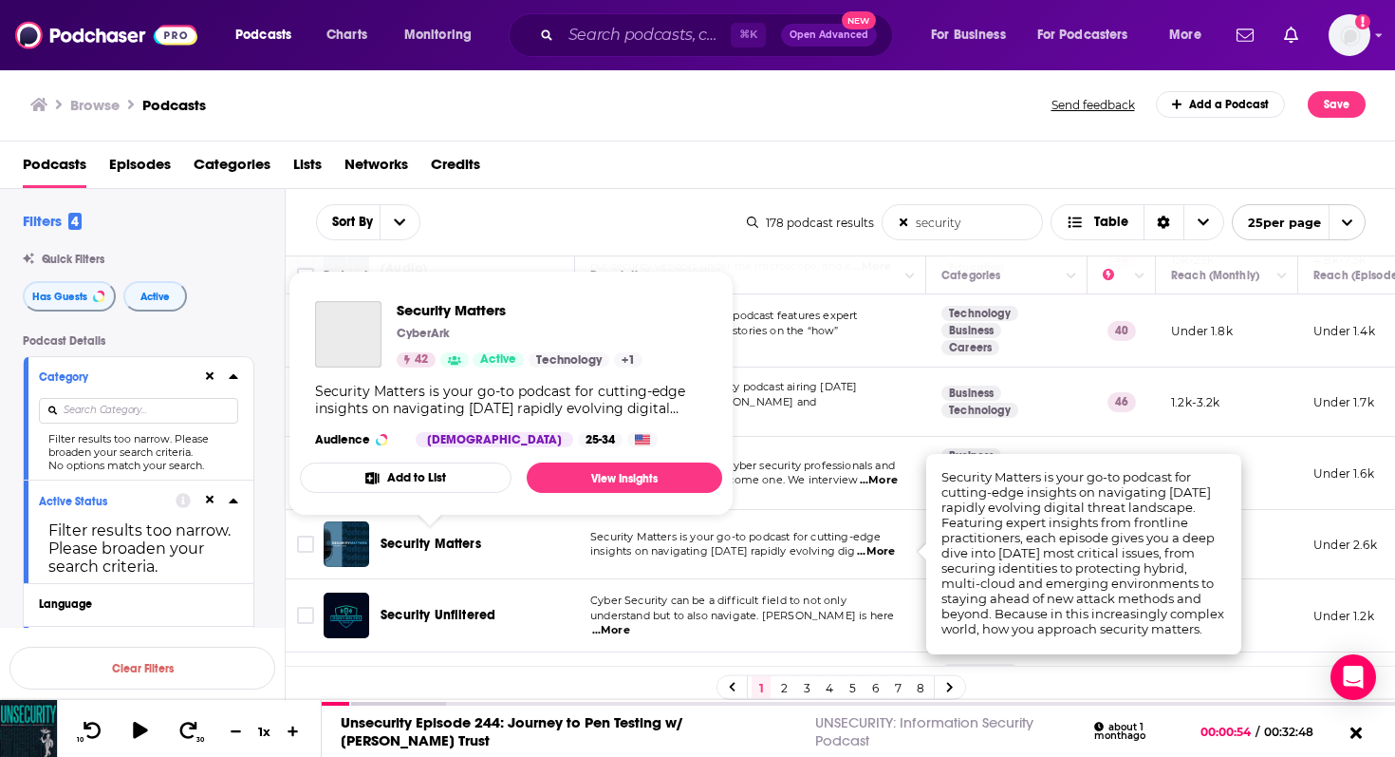
click at [415, 537] on span "Security Matters" at bounding box center [431, 543] width 101 height 16
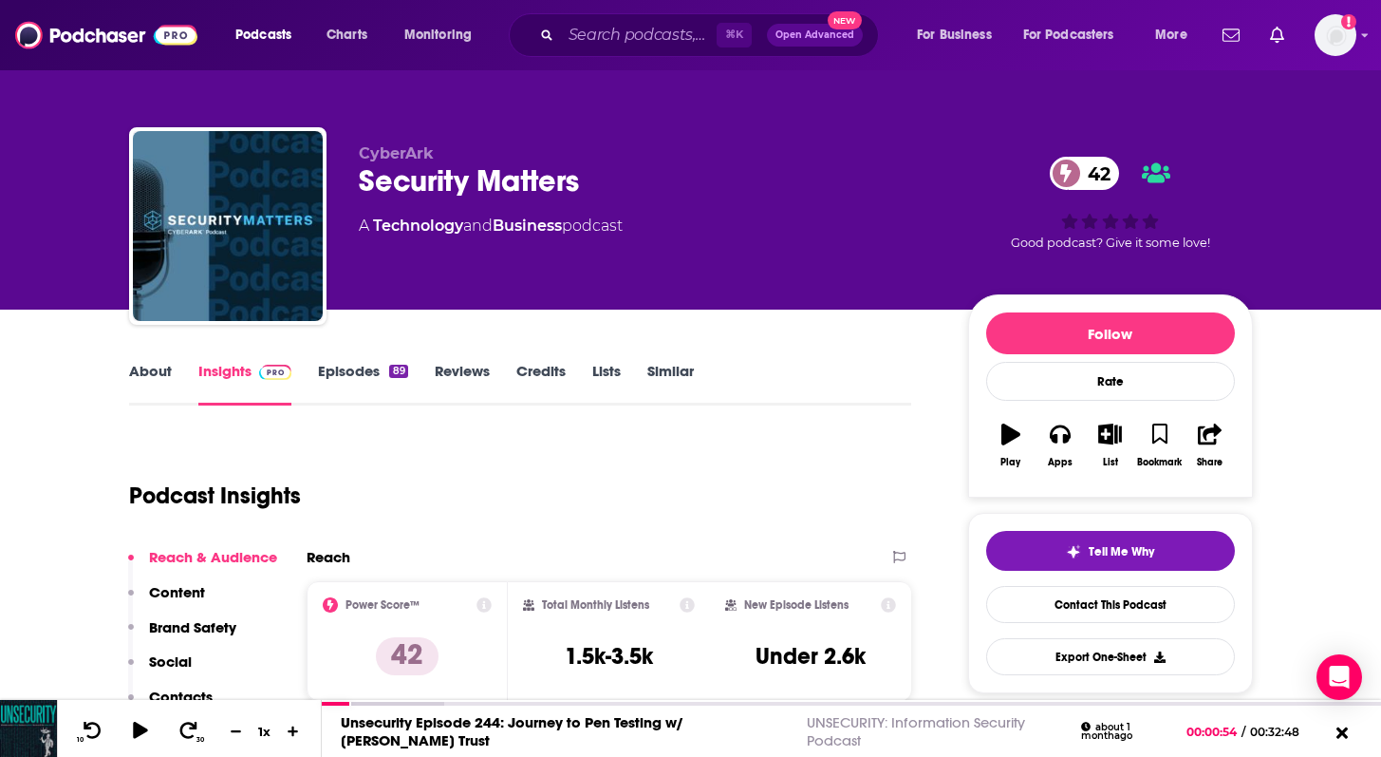
scroll to position [231, 0]
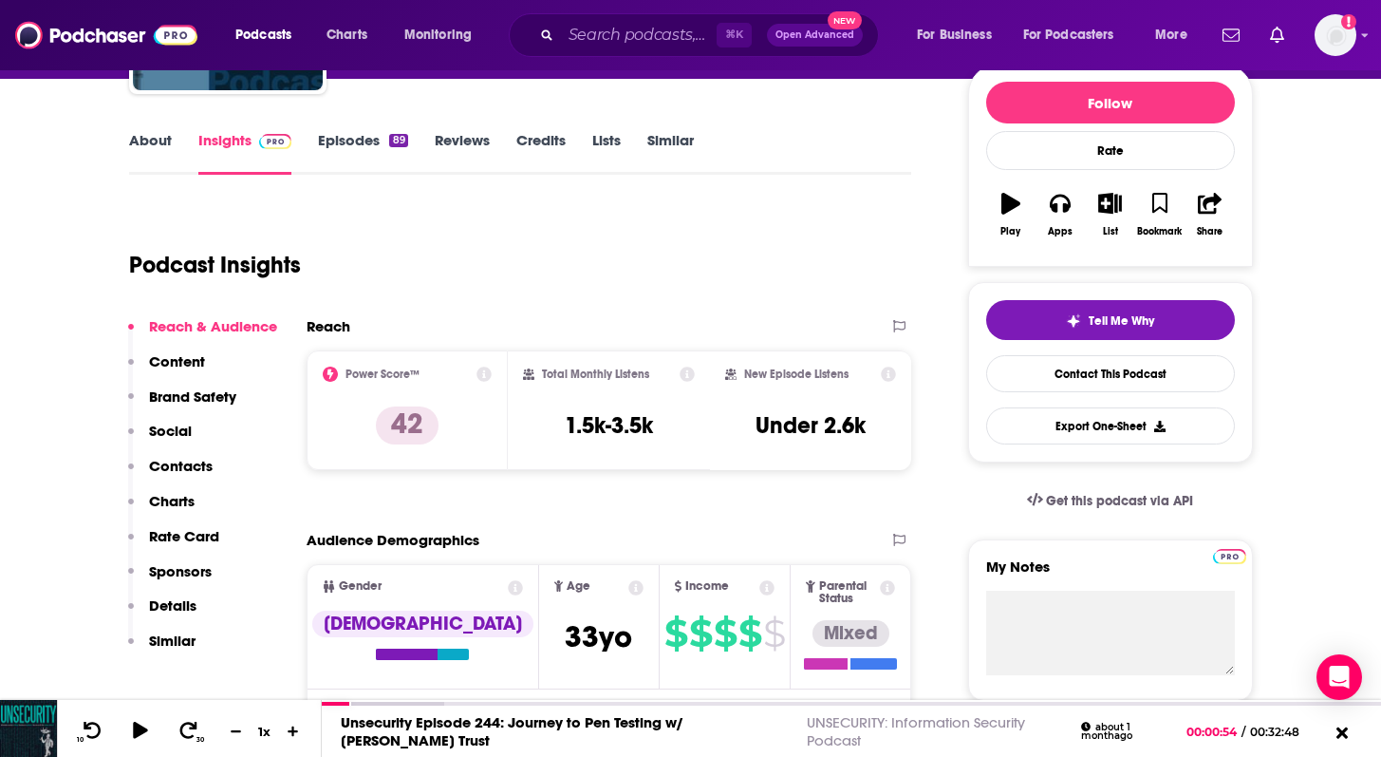
click at [335, 141] on link "Episodes 89" at bounding box center [362, 153] width 89 height 44
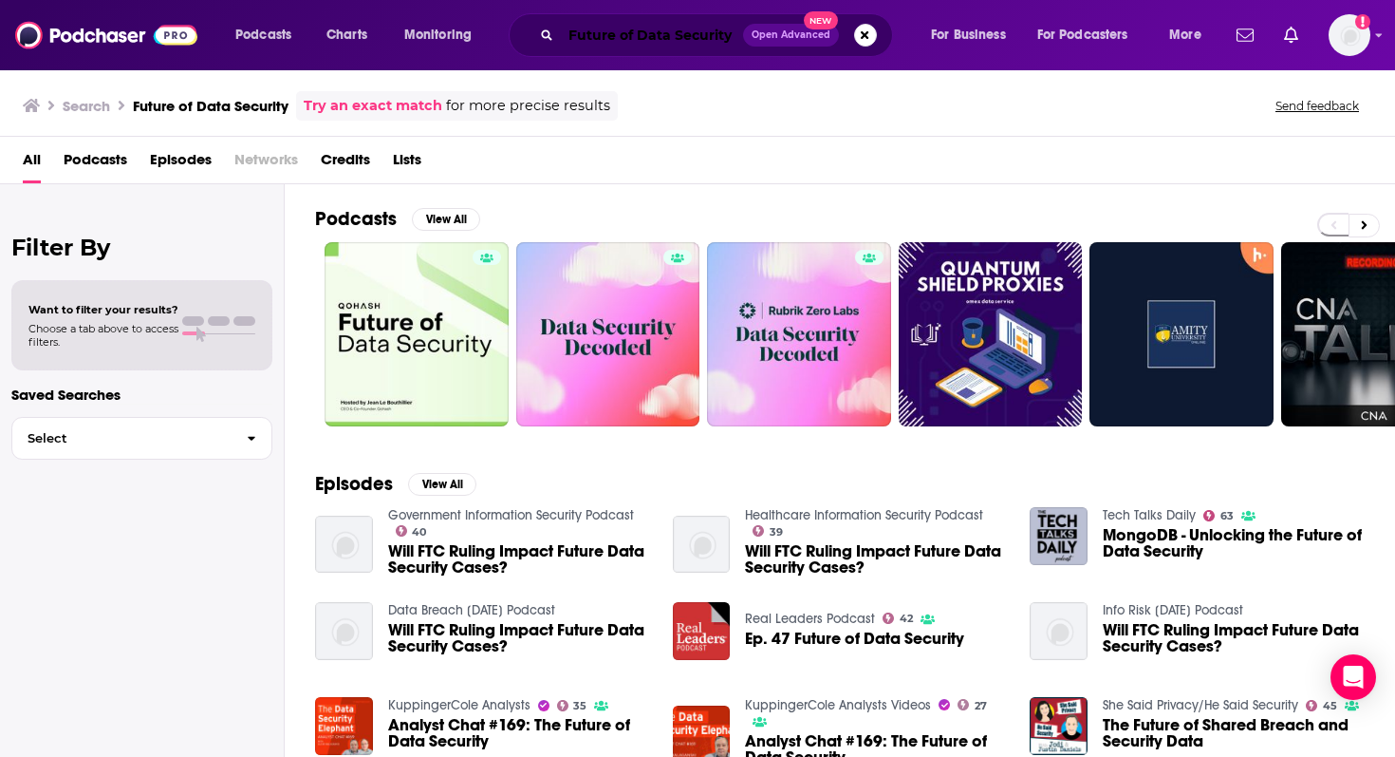
click at [655, 36] on input "Future of Data Security" at bounding box center [652, 35] width 182 height 30
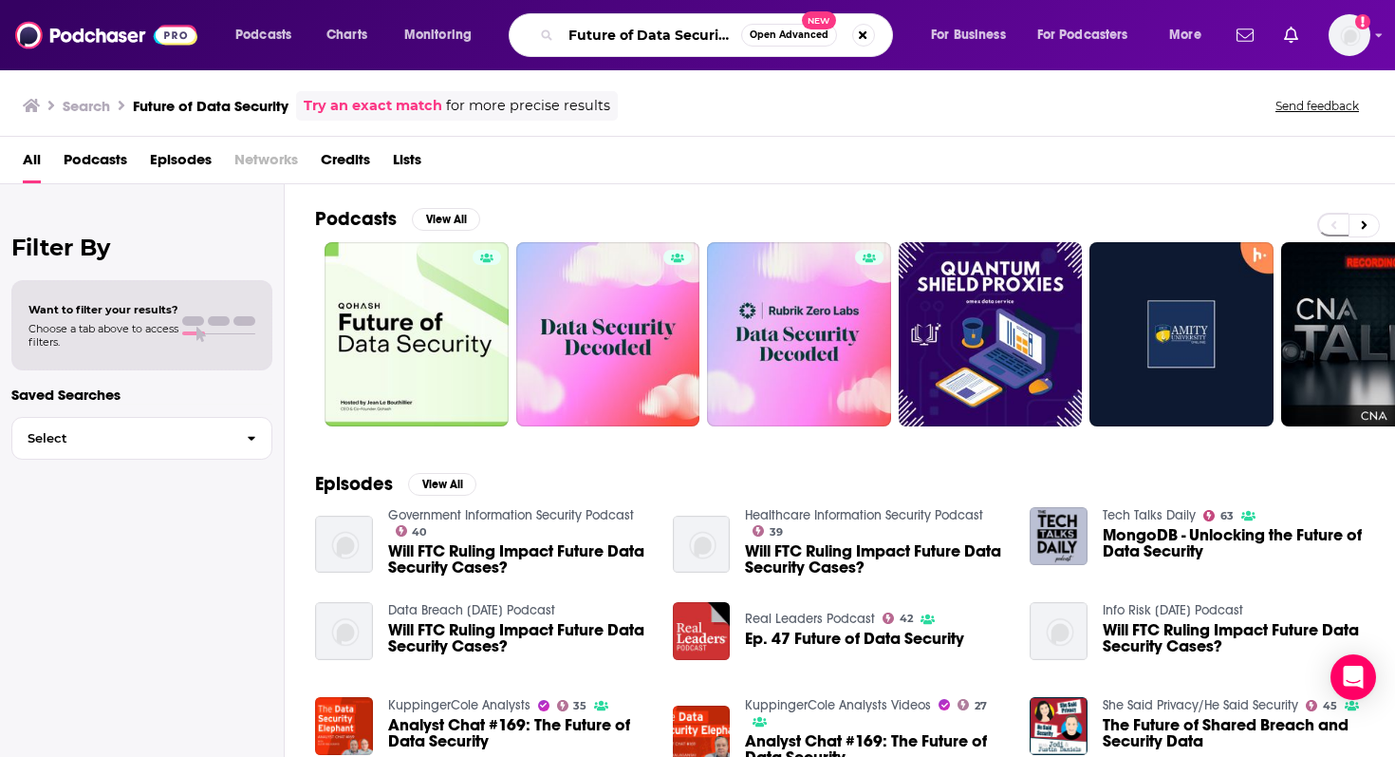
click at [655, 36] on input "Future of Data Security" at bounding box center [651, 35] width 180 height 30
type input "security unfiltered"
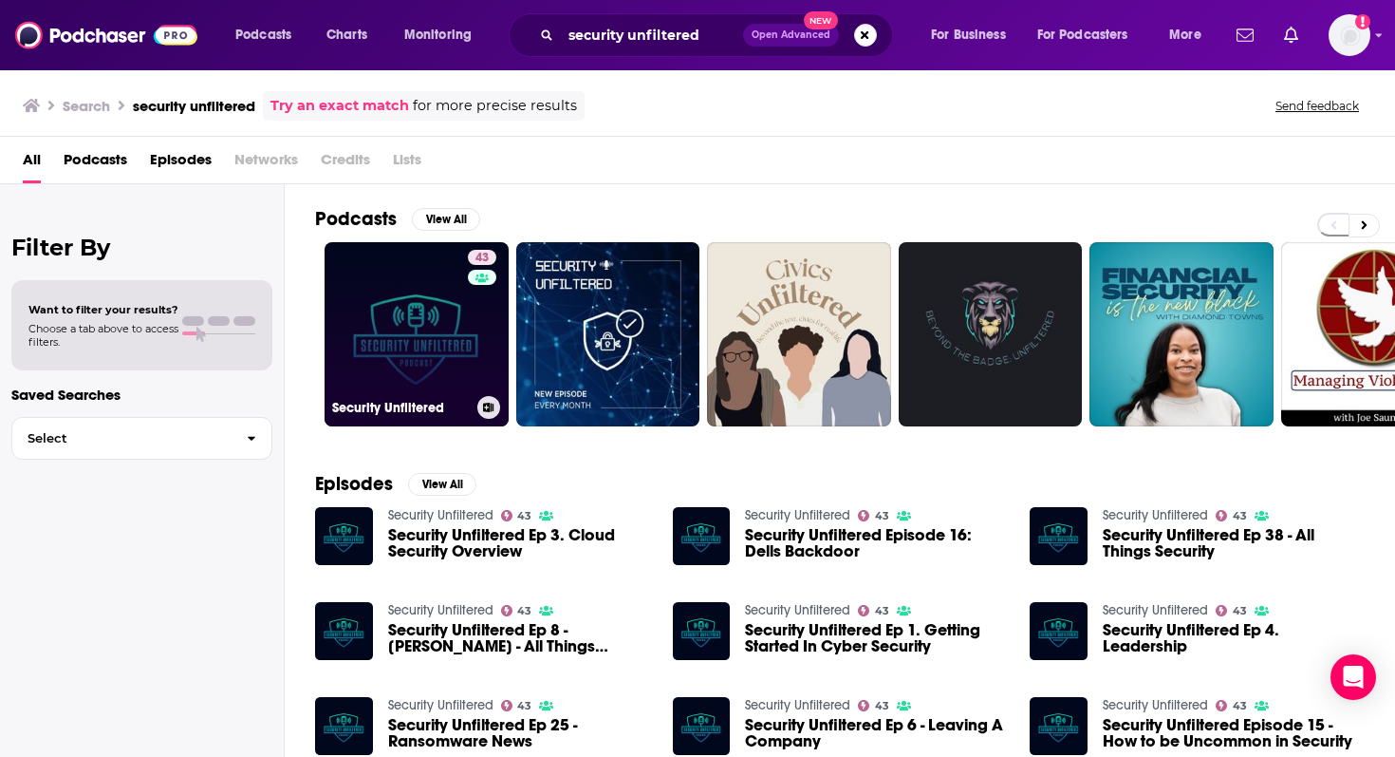
click at [402, 338] on link "43 Security Unfiltered" at bounding box center [417, 334] width 184 height 184
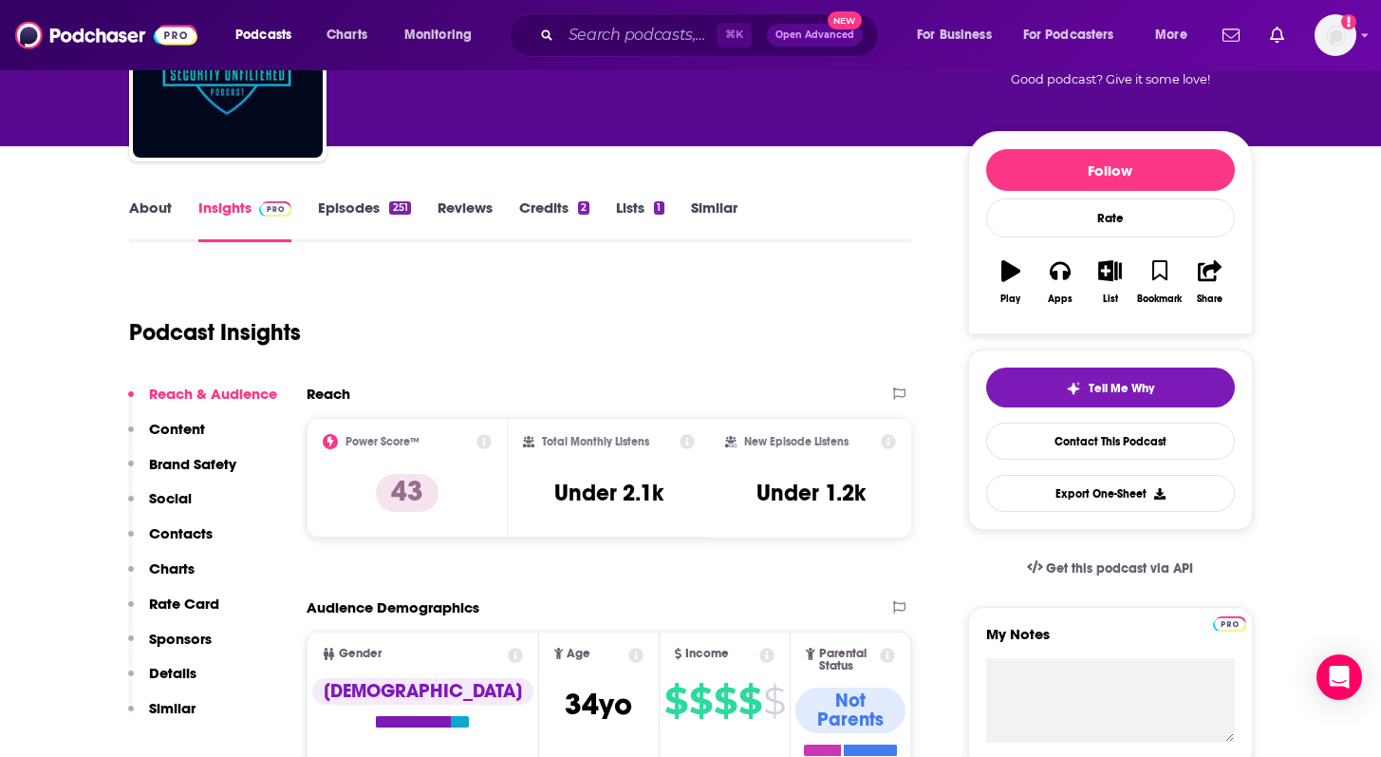
scroll to position [273, 0]
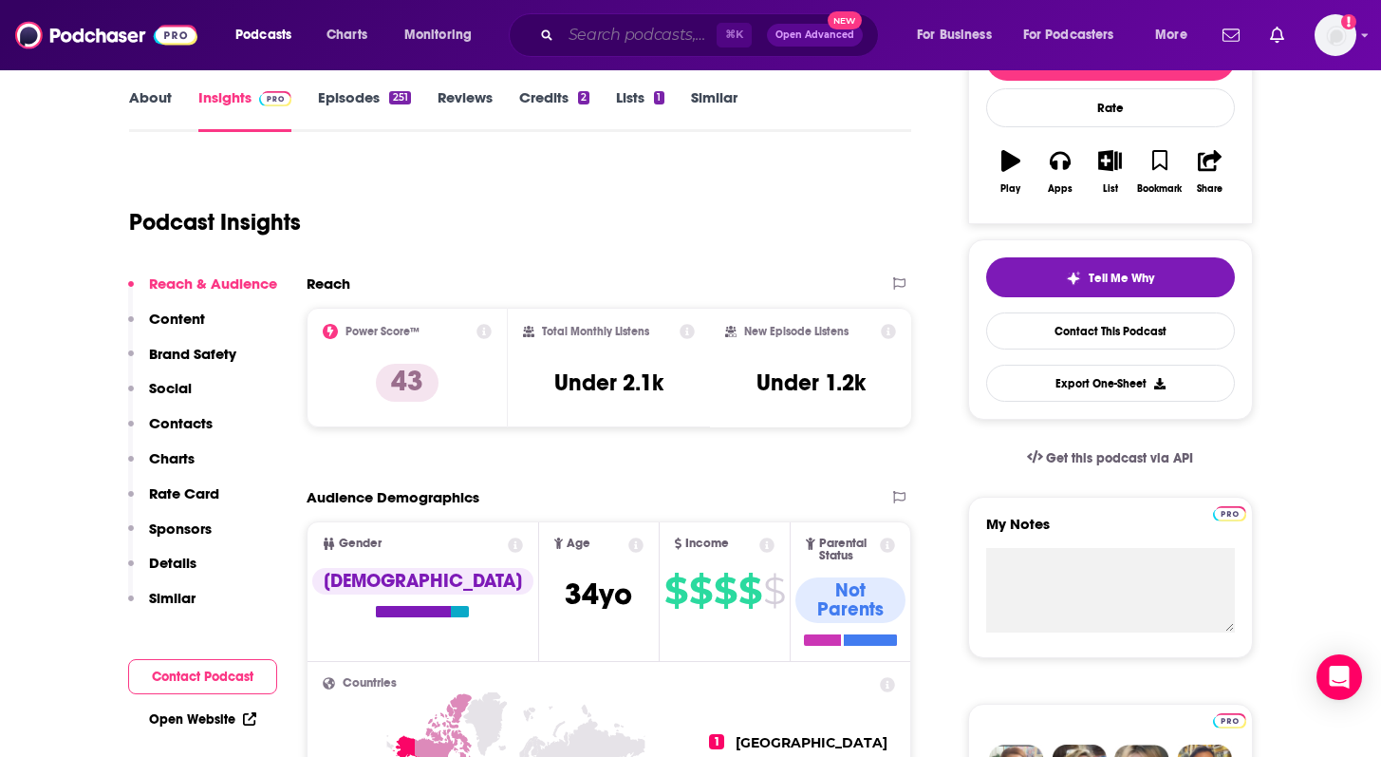
click at [620, 27] on input "Search podcasts, credits, & more..." at bounding box center [639, 35] width 156 height 30
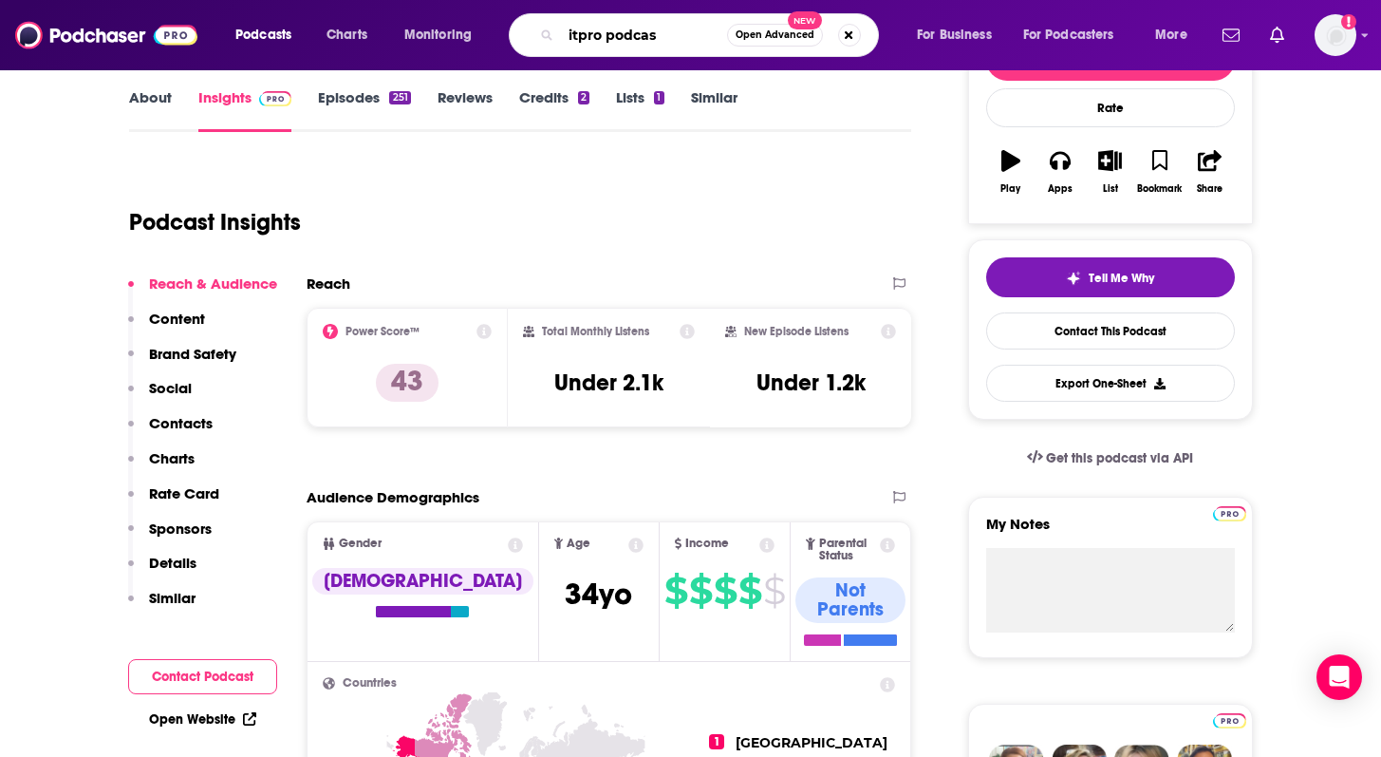
type input "itpro podcast"
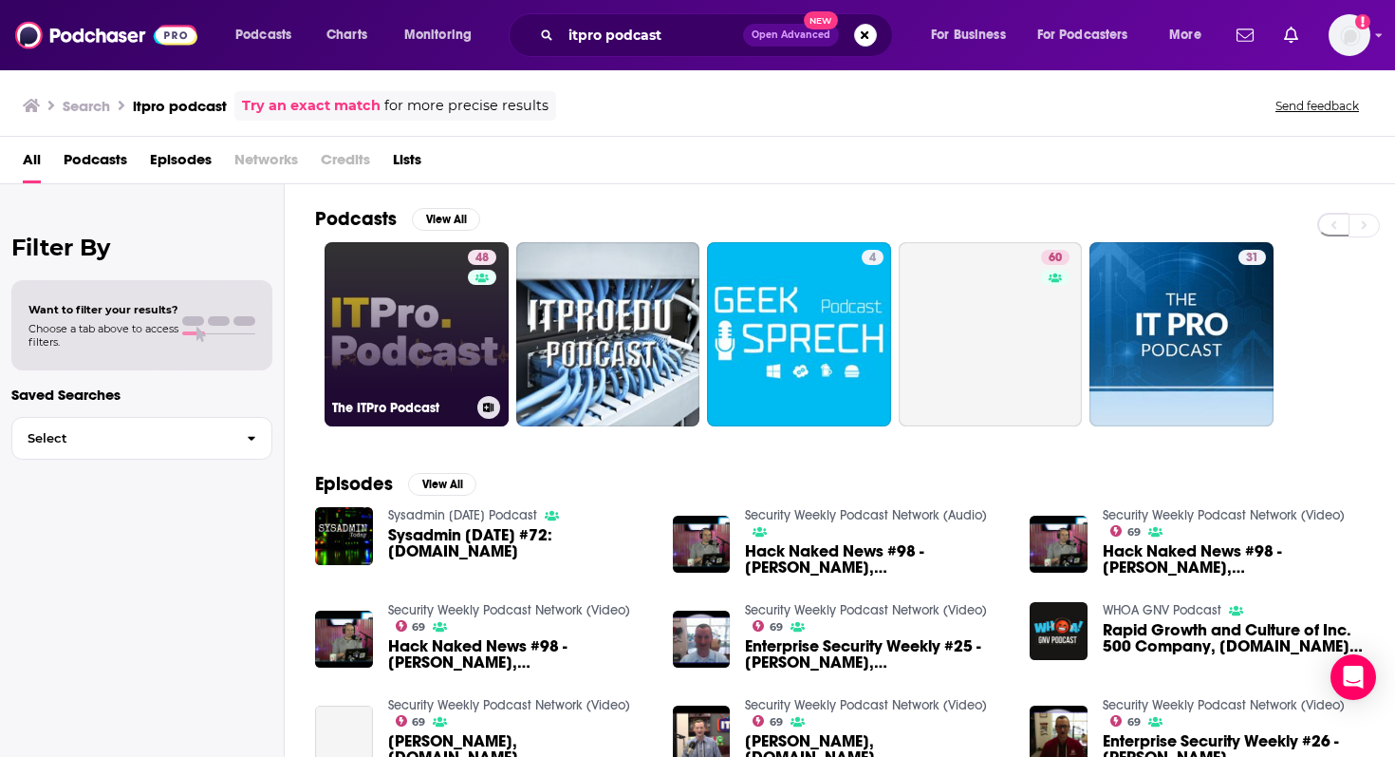
click at [396, 361] on link "48 The ITPro Podcast" at bounding box center [417, 334] width 184 height 184
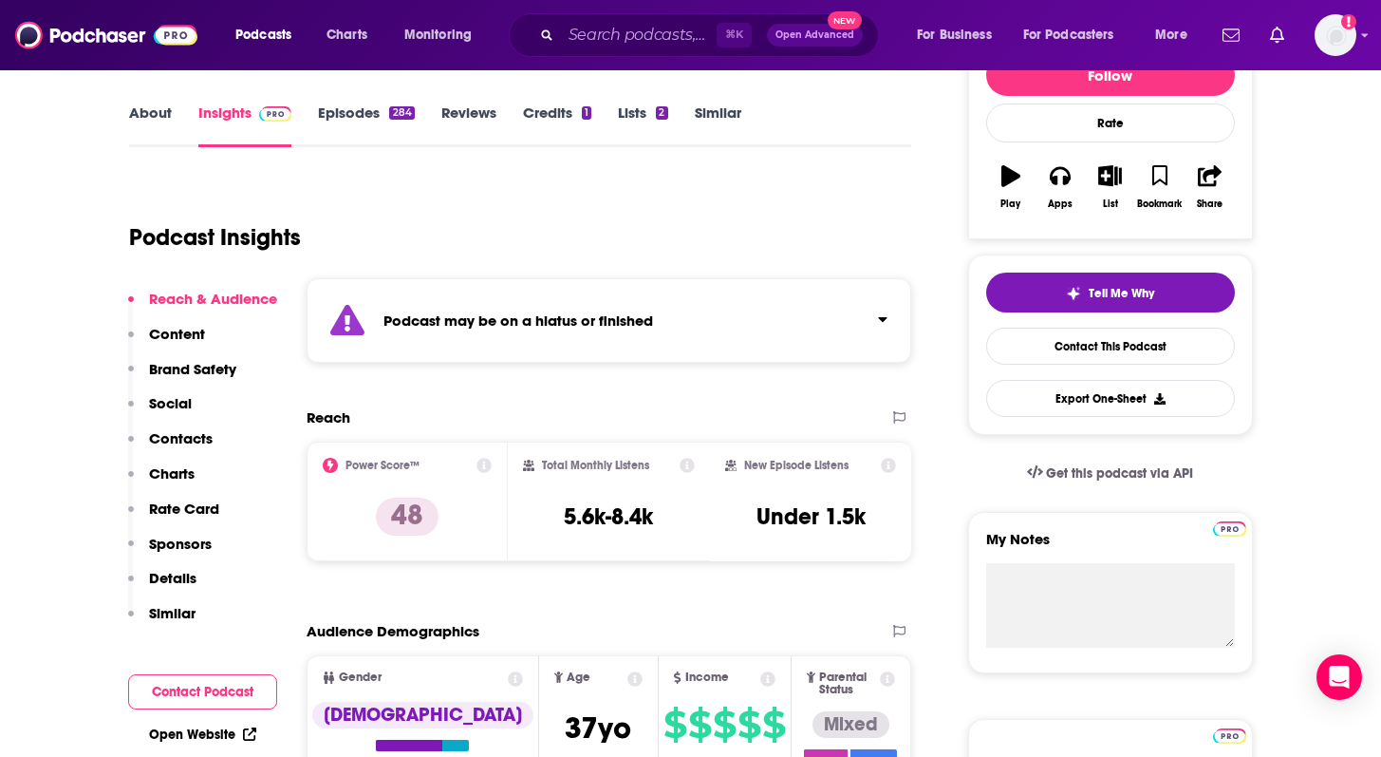
scroll to position [267, 0]
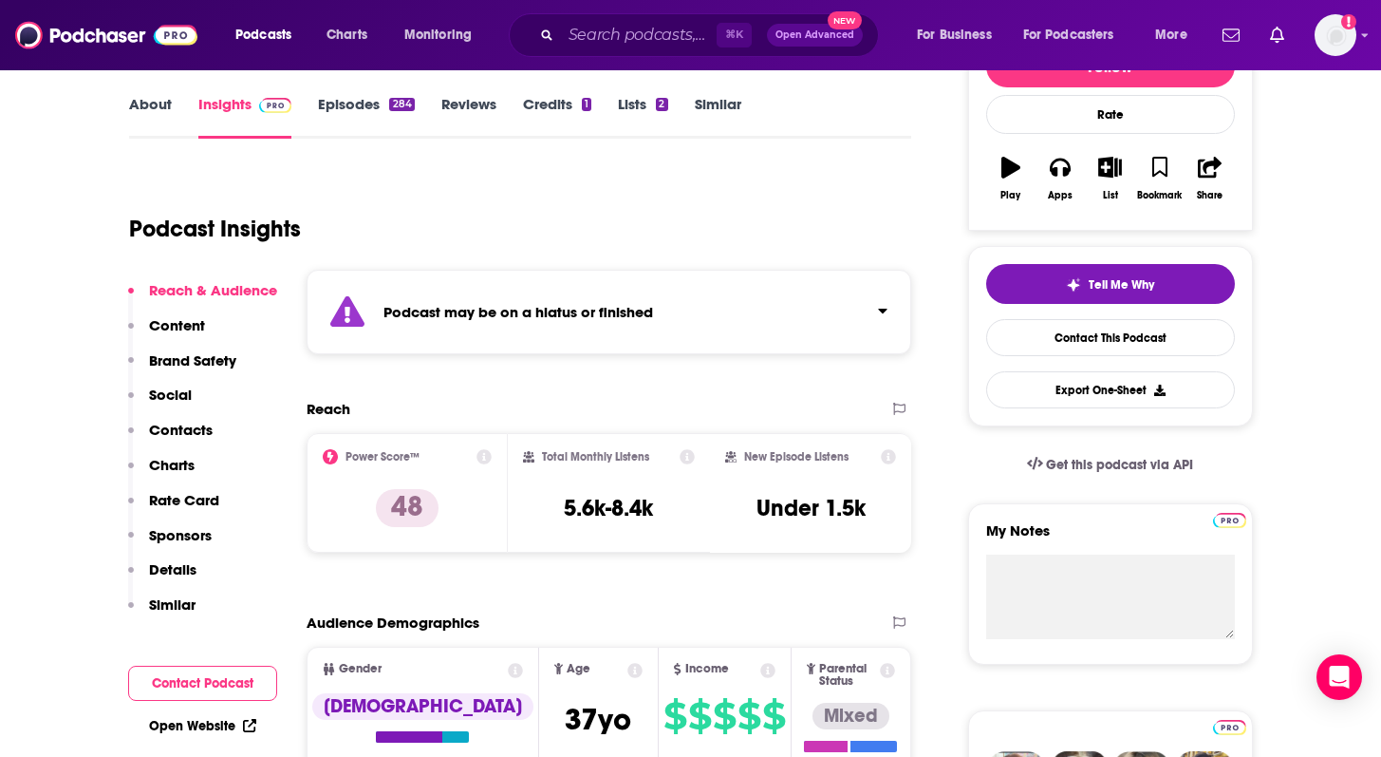
click at [543, 325] on div "Podcast may be on a hiatus or finished" at bounding box center [610, 312] width 606 height 84
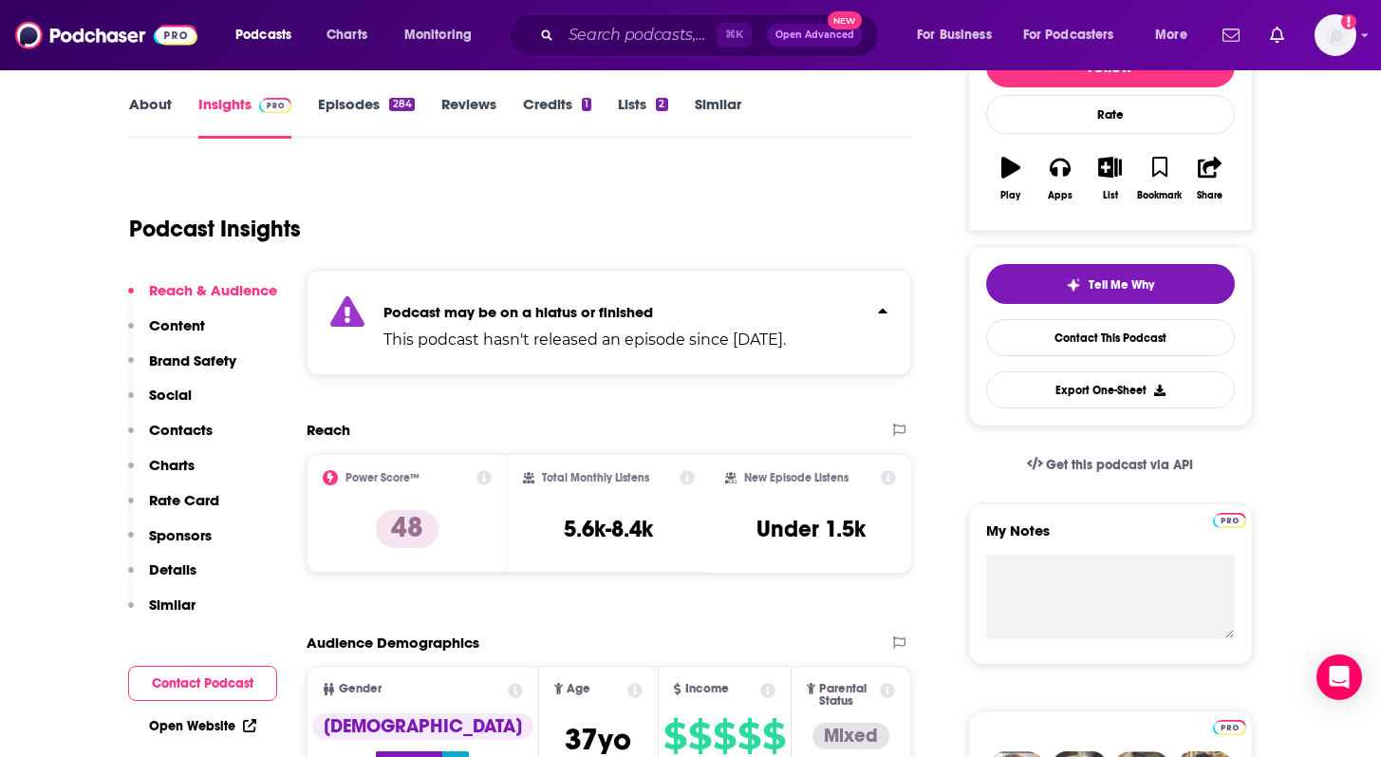
click at [553, 317] on strong "Podcast may be on a hiatus or finished" at bounding box center [519, 312] width 270 height 18
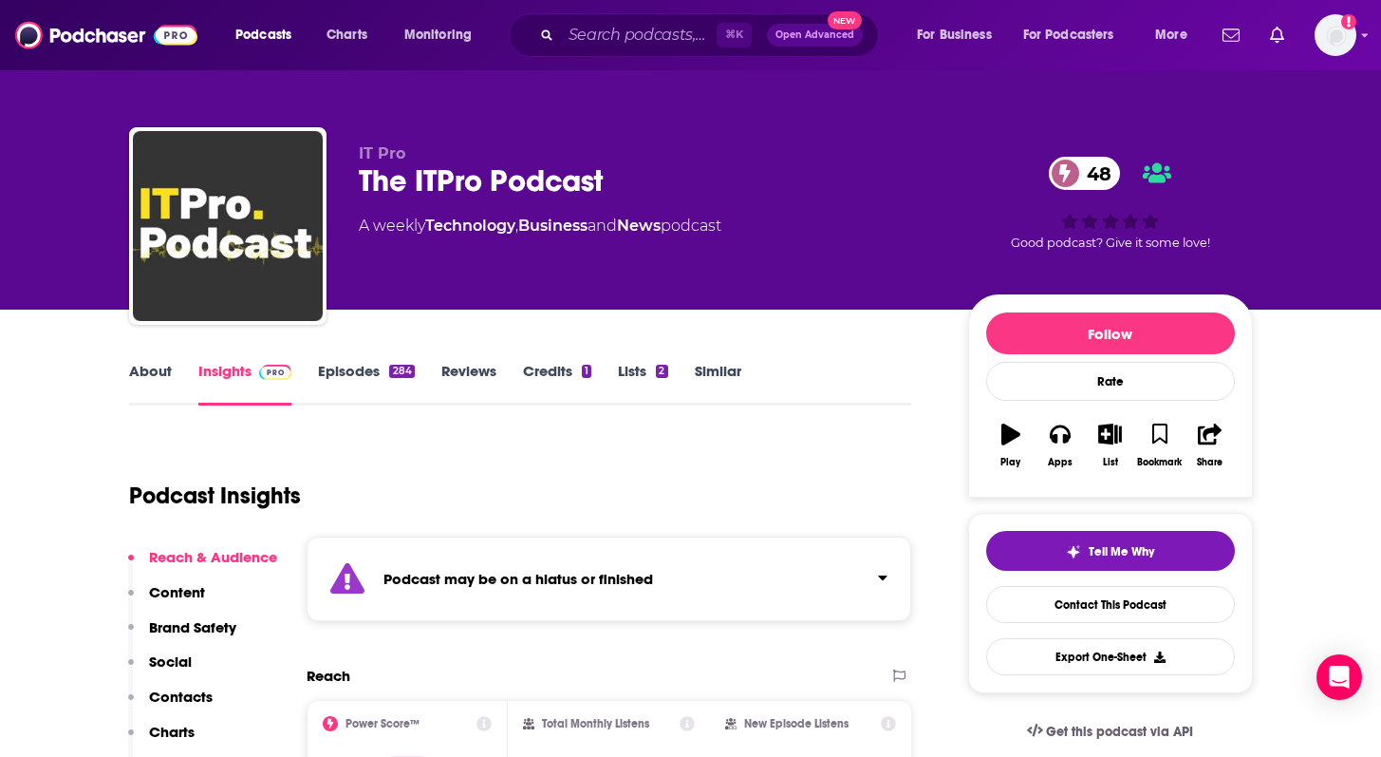
scroll to position [1, 0]
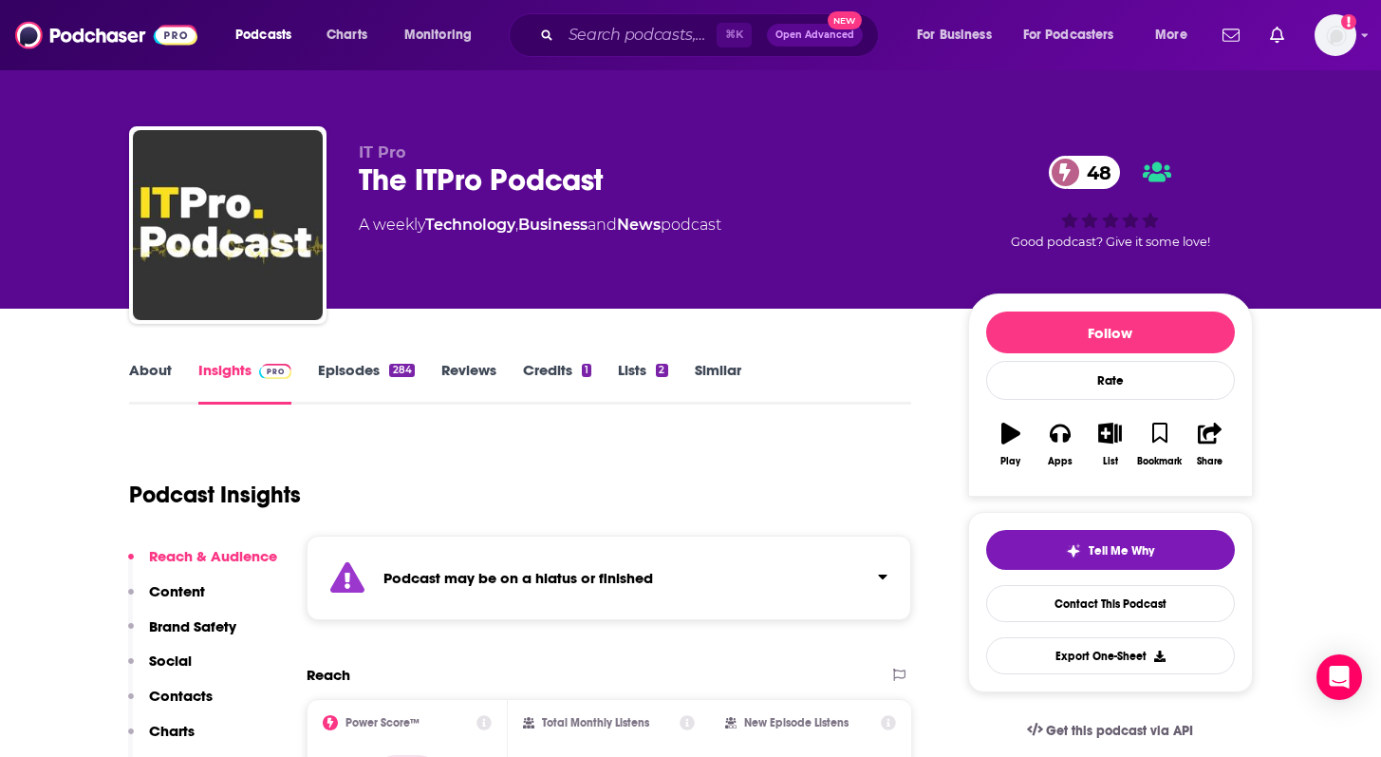
click at [343, 374] on link "Episodes 284" at bounding box center [366, 383] width 96 height 44
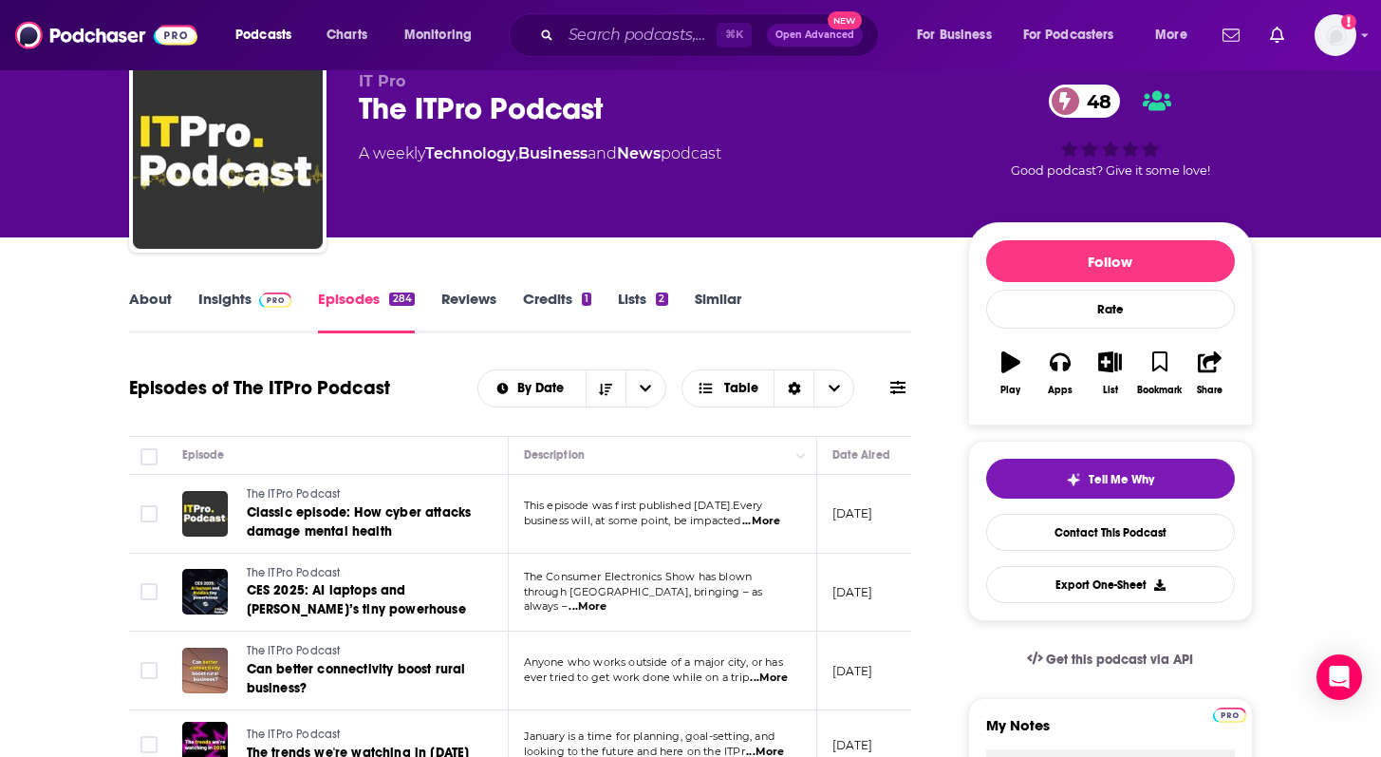
scroll to position [98, 0]
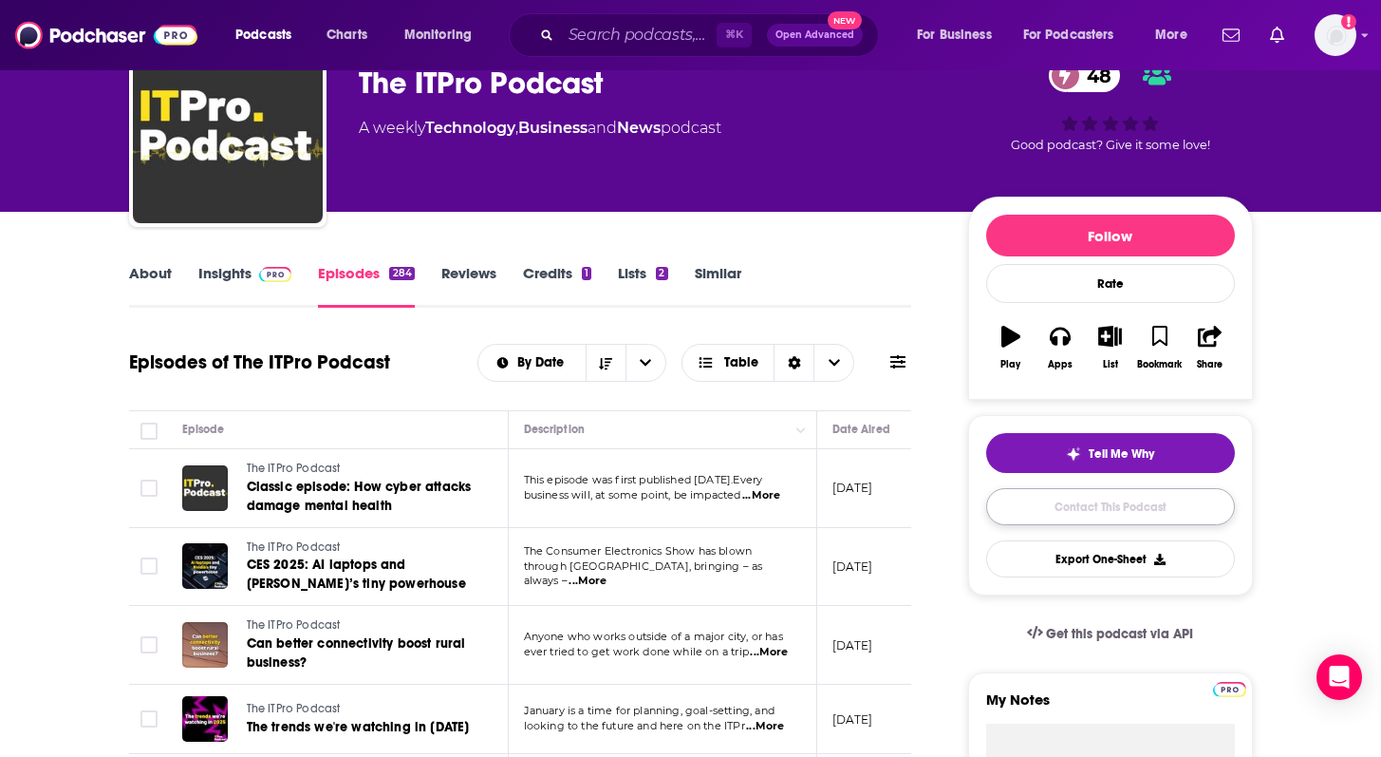
click at [1069, 512] on link "Contact This Podcast" at bounding box center [1110, 506] width 249 height 37
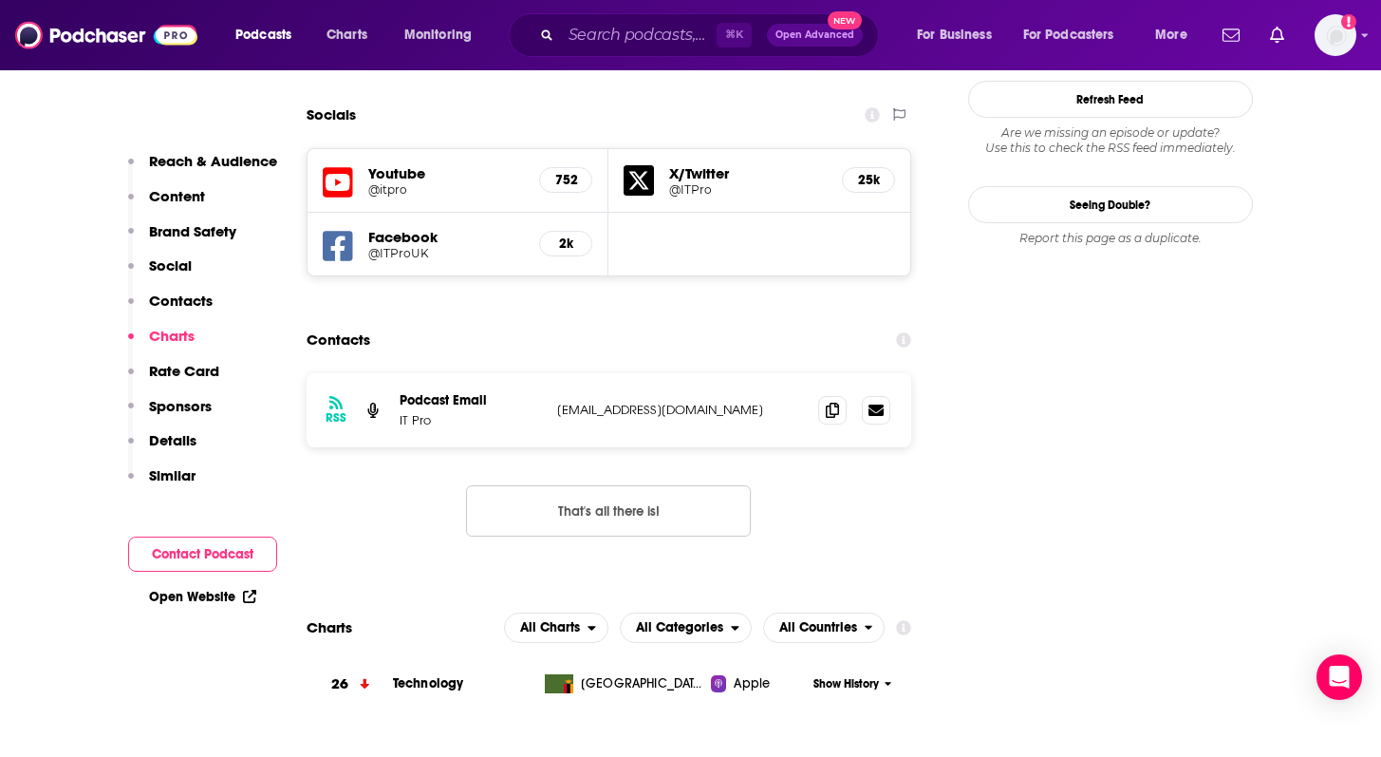
scroll to position [1961, 0]
click at [632, 403] on p "Podcast@ITpro.co.uk" at bounding box center [680, 411] width 247 height 16
click at [831, 396] on span at bounding box center [832, 410] width 28 height 28
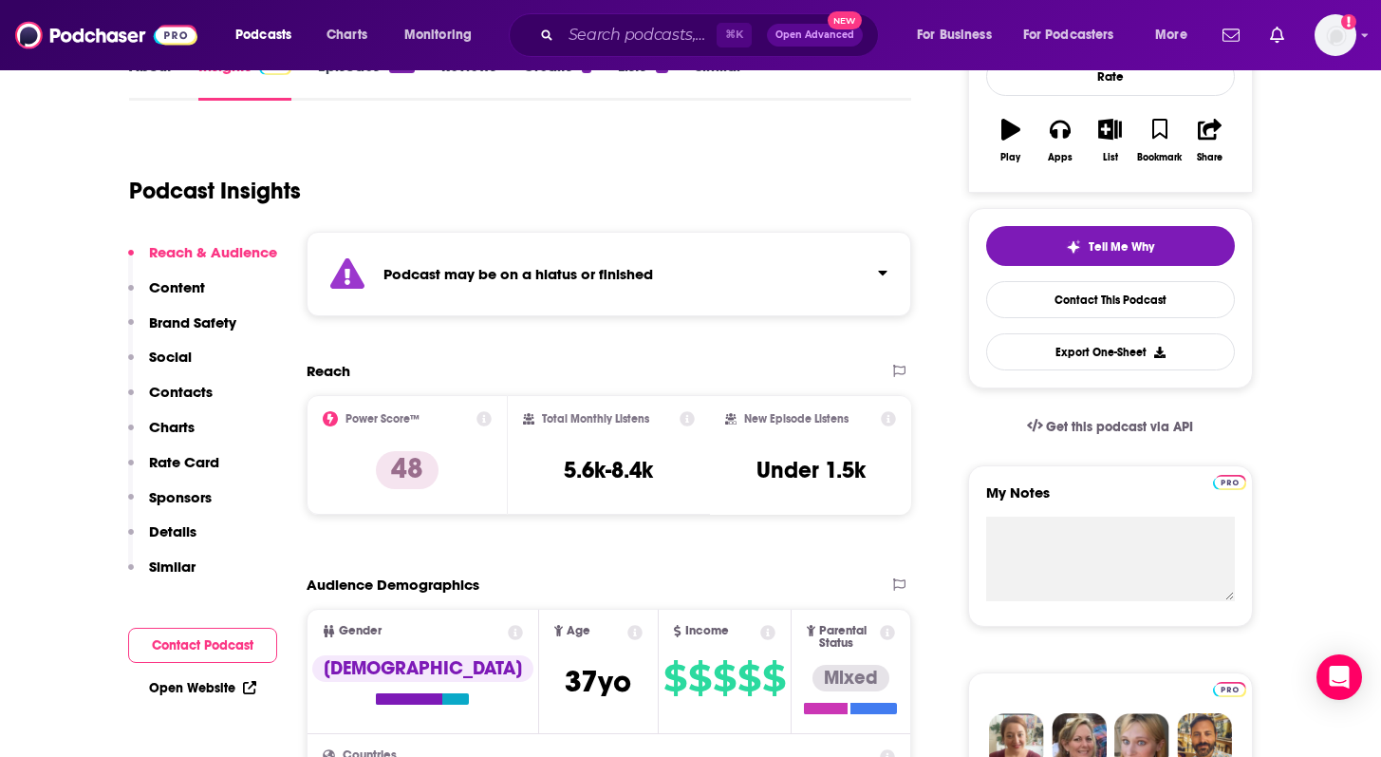
scroll to position [309, 0]
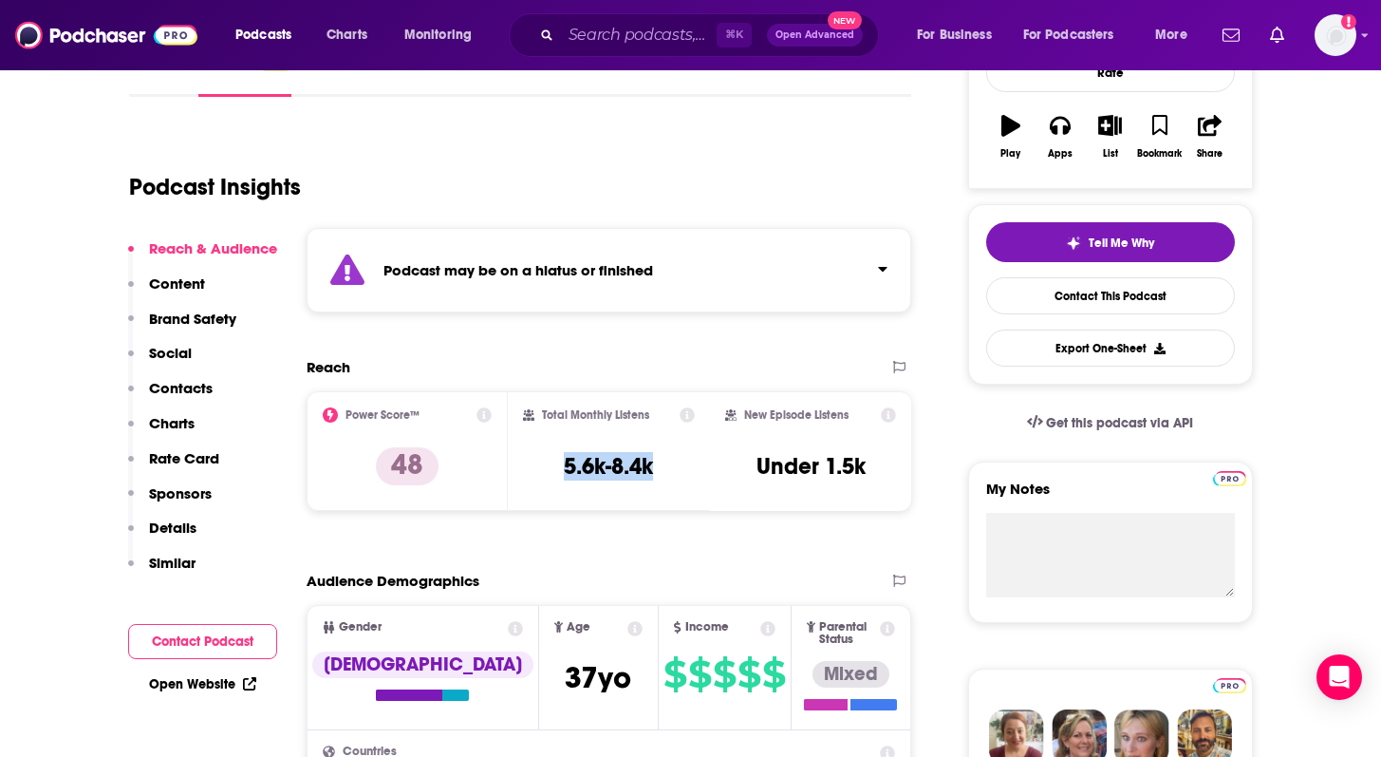
drag, startPoint x: 554, startPoint y: 463, endPoint x: 668, endPoint y: 468, distance: 114.0
click at [669, 468] on div "Total Monthly Listens 5.6k-8.4k" at bounding box center [609, 450] width 172 height 87
copy h3 "5.6k-8.4k"
